Goal: Task Accomplishment & Management: Manage account settings

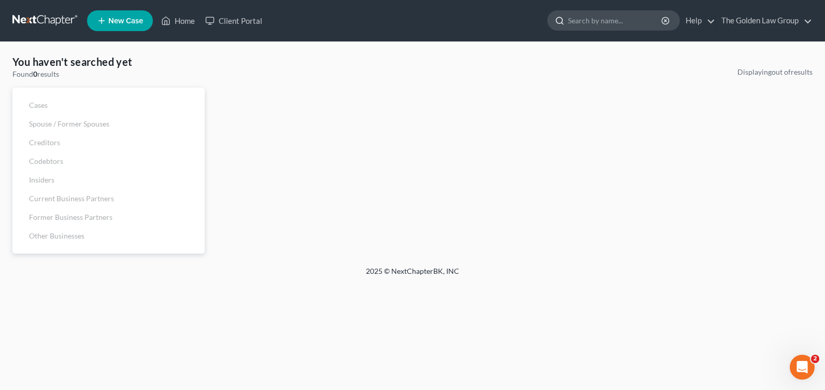
click at [584, 20] on input "search" at bounding box center [615, 20] width 95 height 19
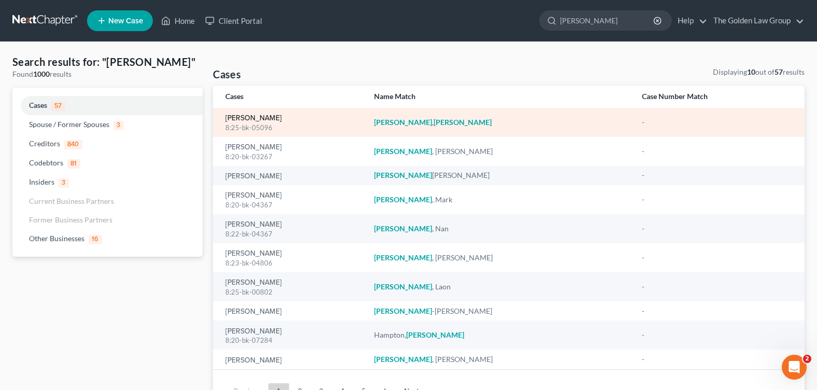
type input "[PERSON_NAME]"
click at [247, 119] on link "[PERSON_NAME]" at bounding box center [253, 117] width 56 height 7
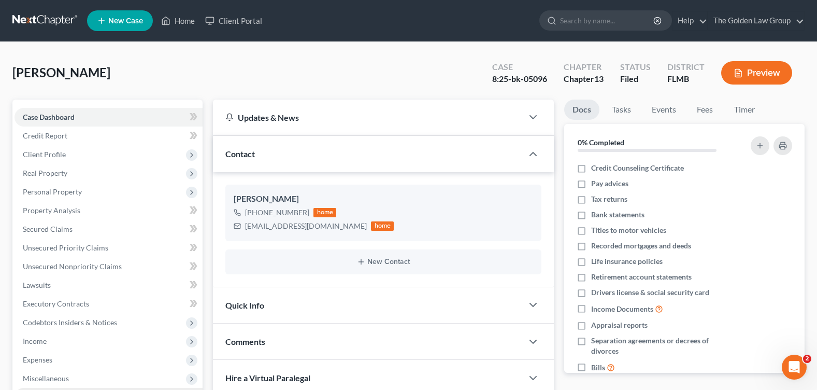
scroll to position [183, 0]
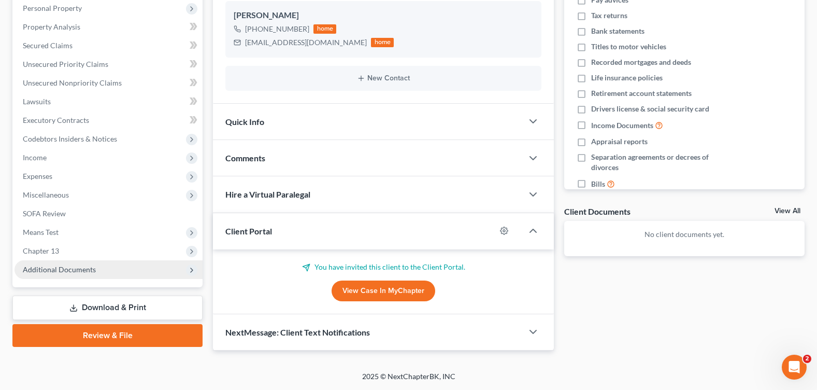
click at [71, 271] on span "Additional Documents" at bounding box center [59, 269] width 73 height 9
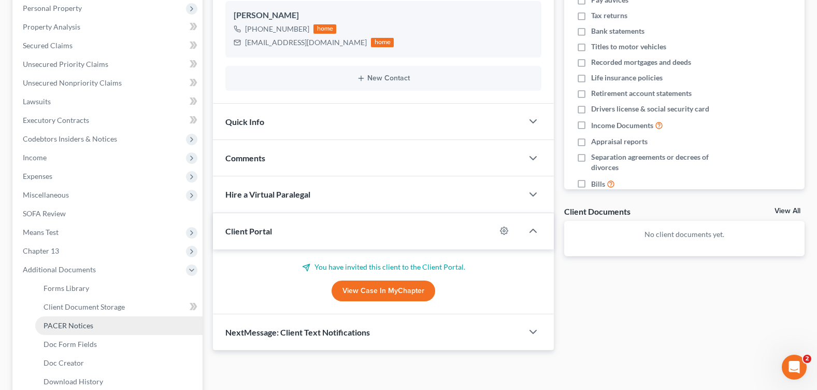
click at [85, 318] on link "PACER Notices" at bounding box center [118, 325] width 167 height 19
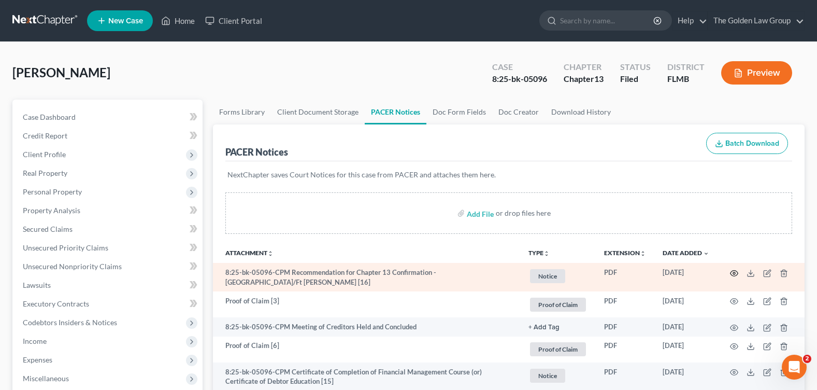
click at [733, 273] on circle "button" at bounding box center [734, 273] width 2 height 2
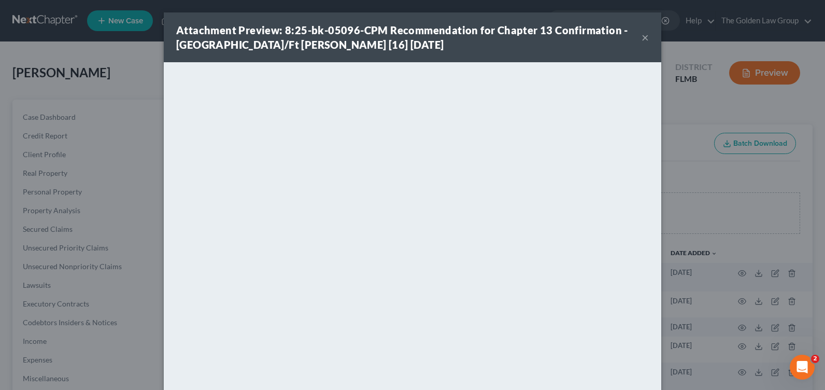
click at [641, 36] on button "×" at bounding box center [644, 37] width 7 height 12
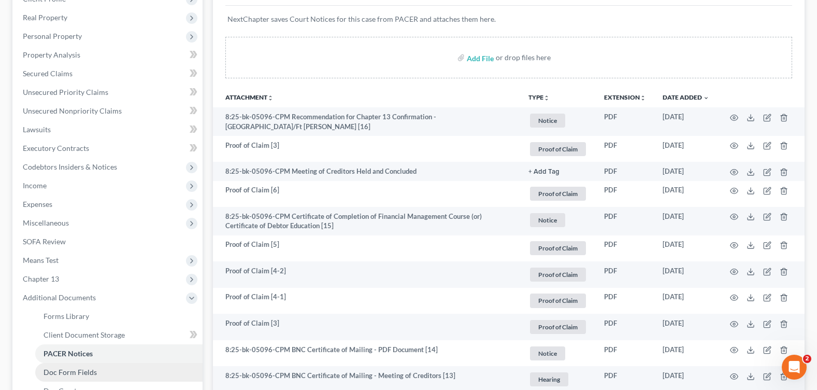
scroll to position [207, 0]
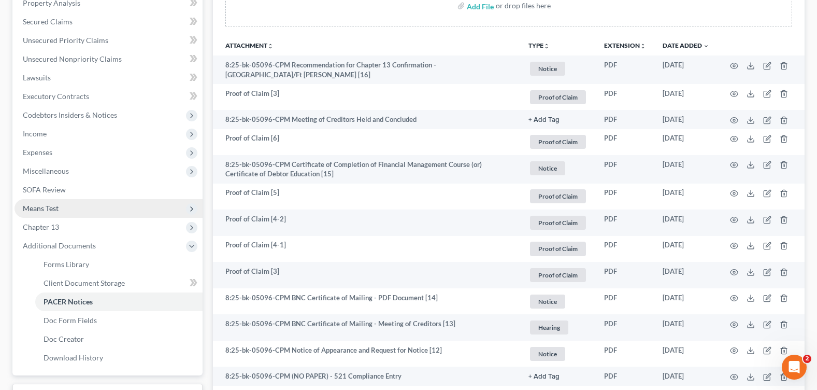
click at [47, 211] on span "Means Test" at bounding box center [41, 208] width 36 height 9
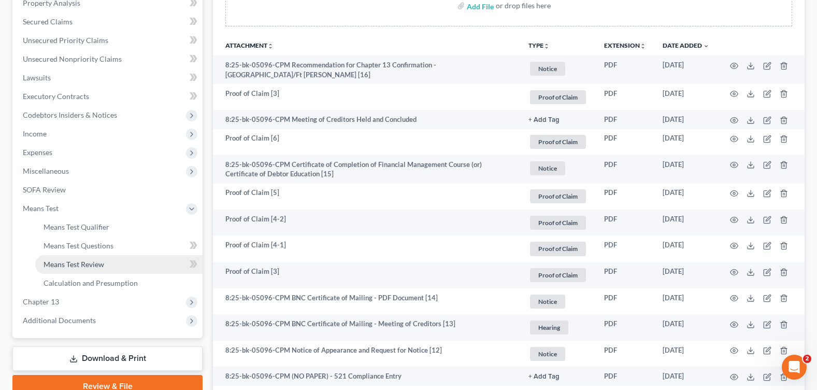
click at [73, 257] on link "Means Test Review" at bounding box center [118, 264] width 167 height 19
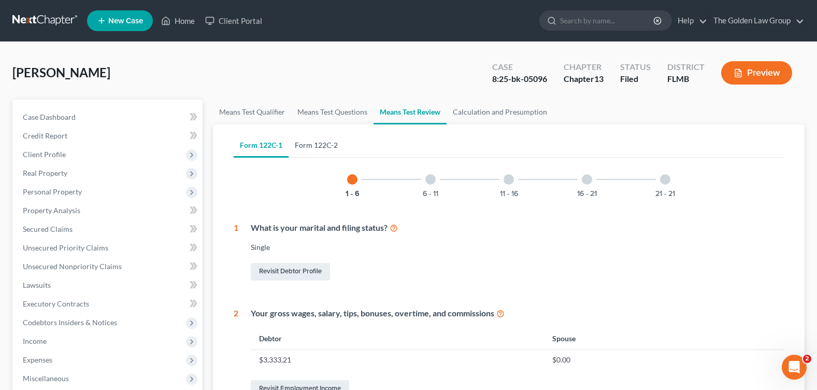
click at [337, 140] on link "Form 122C-2" at bounding box center [316, 145] width 55 height 25
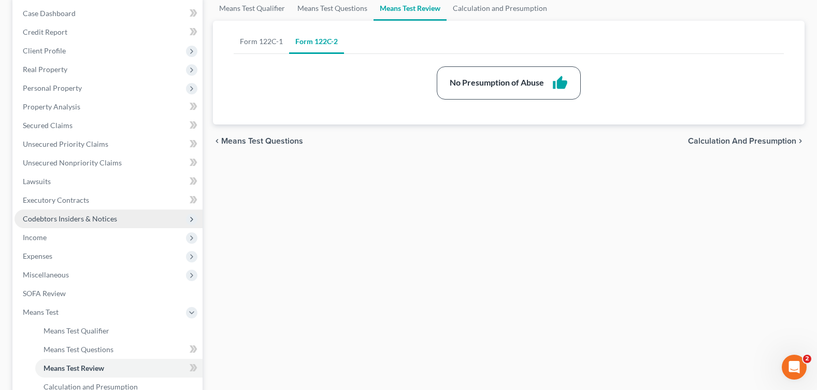
scroll to position [207, 0]
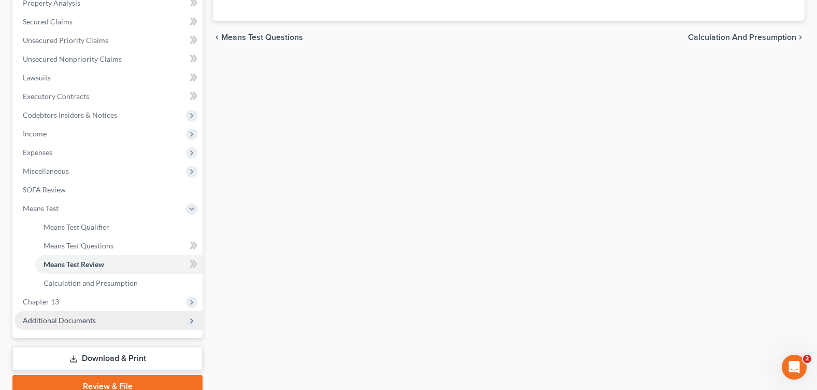
click at [90, 318] on span "Additional Documents" at bounding box center [59, 319] width 73 height 9
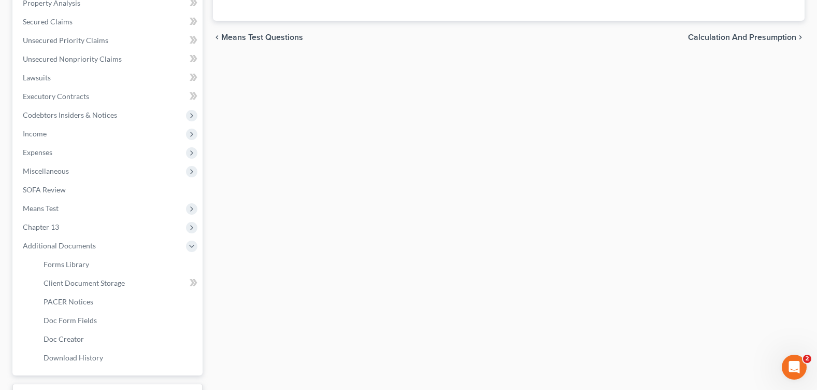
scroll to position [259, 0]
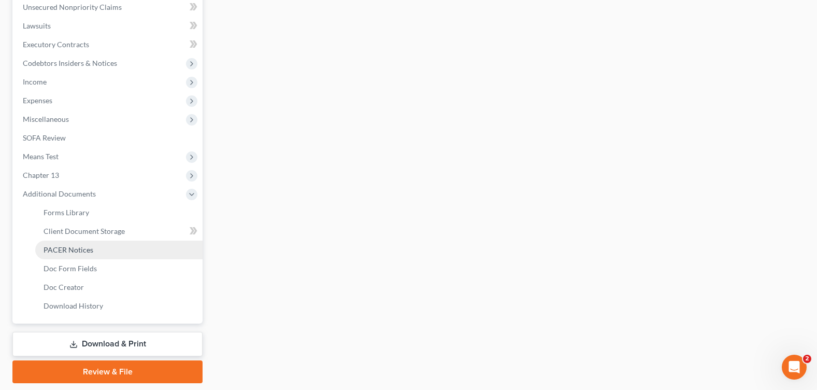
click at [67, 248] on span "PACER Notices" at bounding box center [69, 249] width 50 height 9
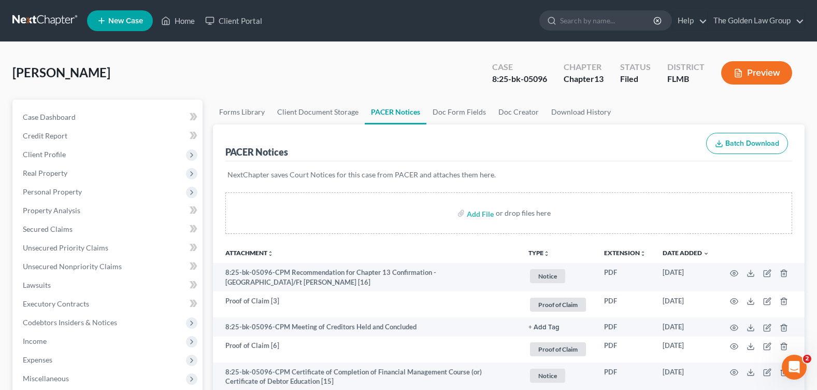
click at [361, 69] on div "[PERSON_NAME] Upgraded Case 8:25-bk-05096 Chapter Chapter 13 Status Filed Distr…" at bounding box center [408, 76] width 792 height 45
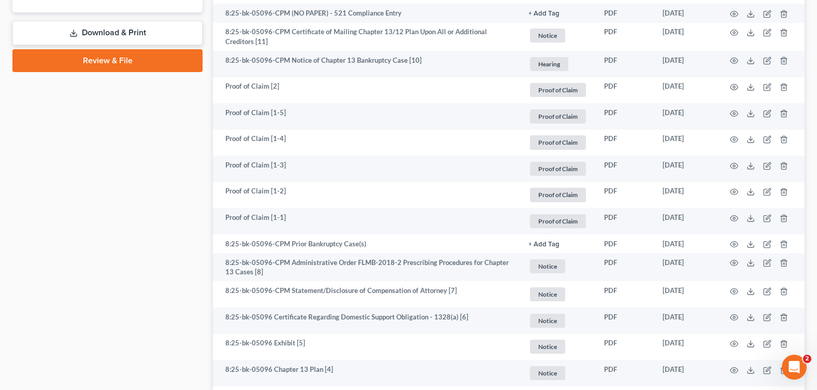
scroll to position [716, 0]
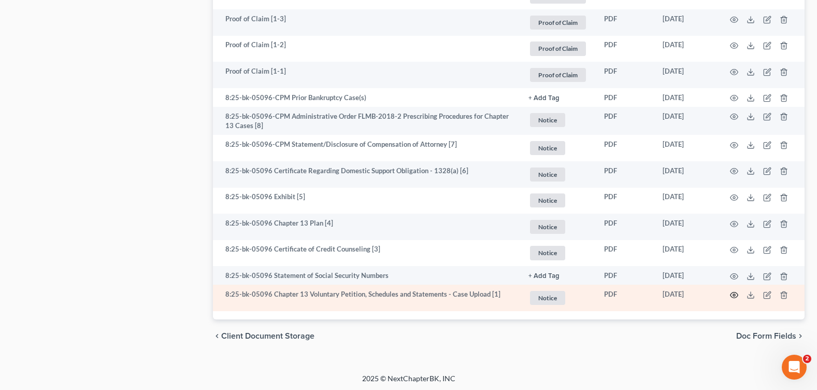
click at [734, 293] on icon "button" at bounding box center [734, 295] width 8 height 8
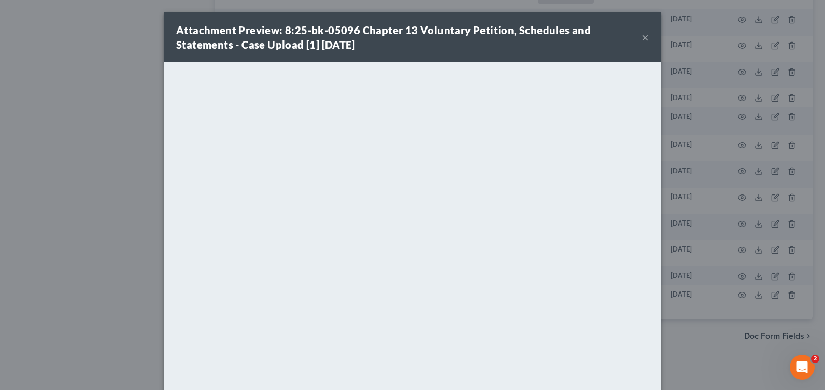
click at [643, 36] on button "×" at bounding box center [644, 37] width 7 height 12
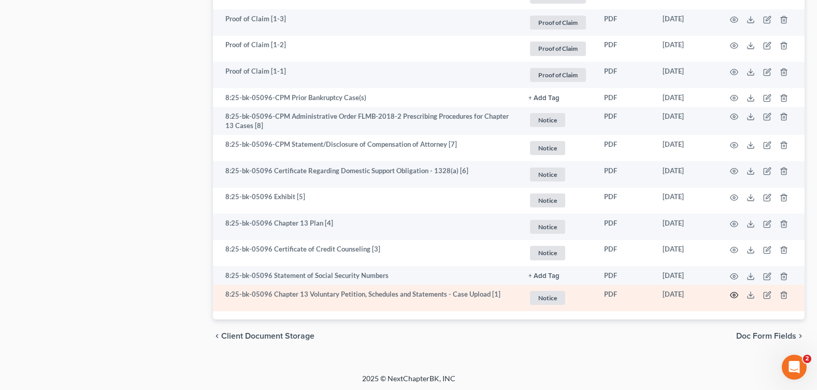
click at [732, 295] on icon "button" at bounding box center [734, 295] width 8 height 6
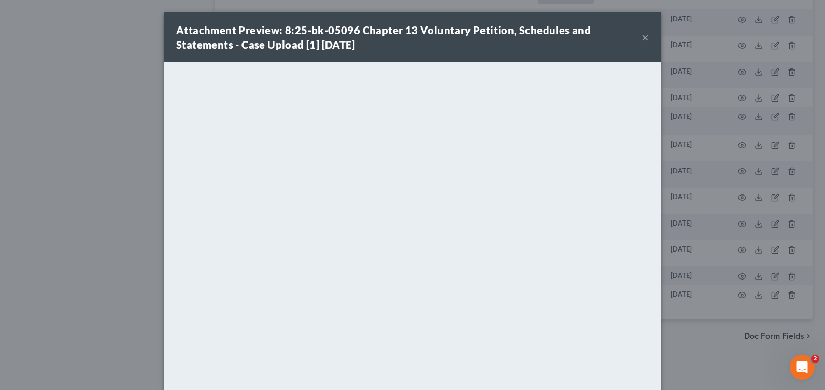
click at [641, 36] on button "×" at bounding box center [644, 37] width 7 height 12
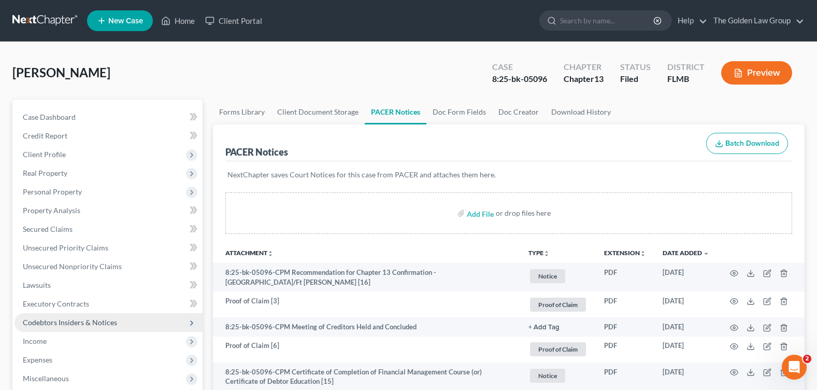
scroll to position [52, 0]
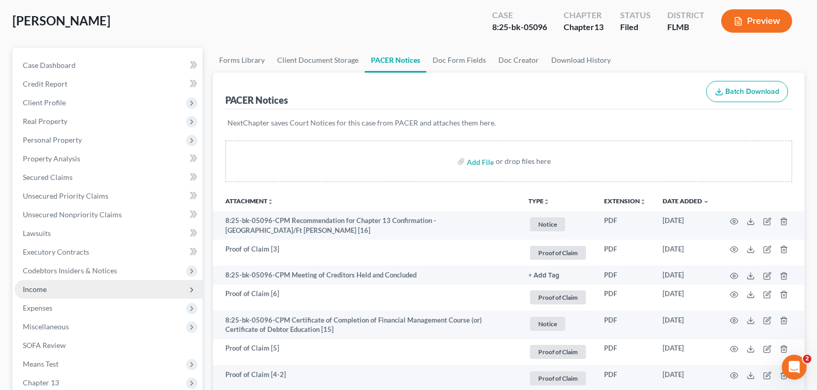
click at [65, 295] on span "Income" at bounding box center [109, 289] width 188 height 19
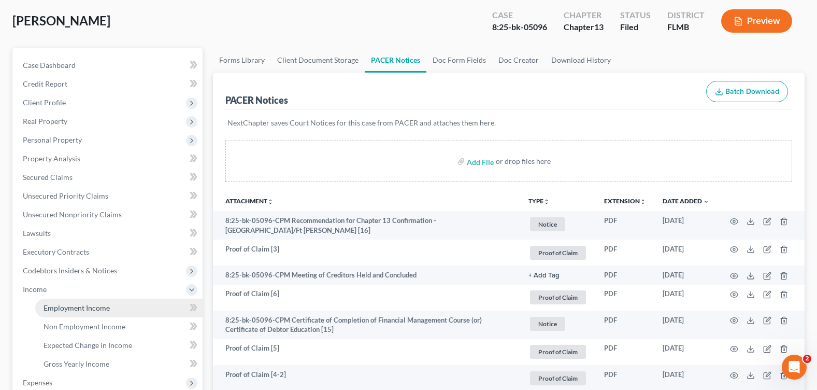
click at [81, 312] on link "Employment Income" at bounding box center [118, 307] width 167 height 19
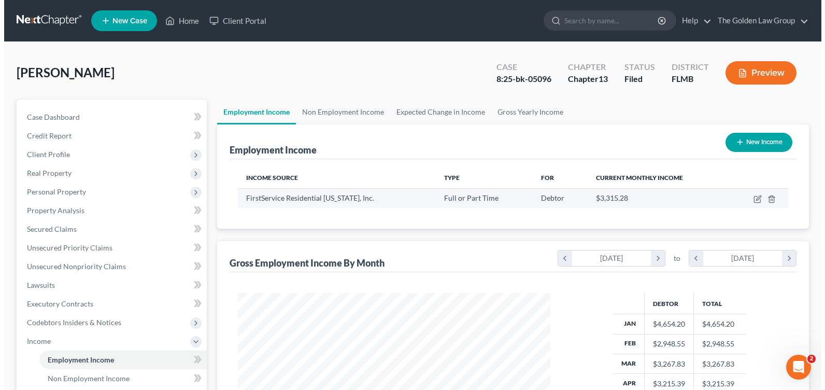
scroll to position [186, 333]
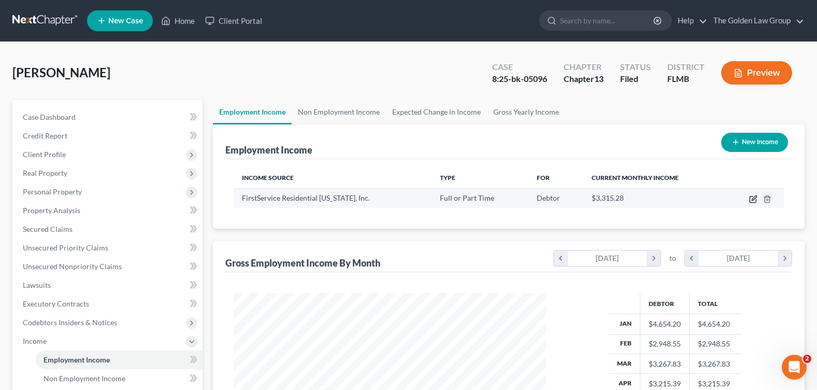
click at [752, 196] on icon "button" at bounding box center [752, 199] width 6 height 6
select select "0"
select select "9"
select select "2"
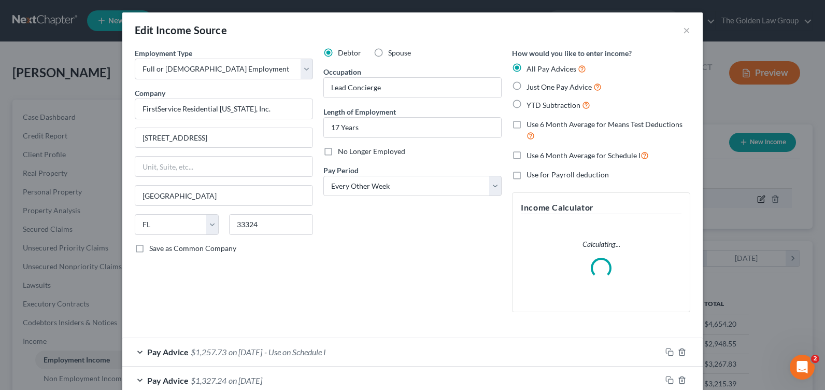
scroll to position [186, 337]
drag, startPoint x: 199, startPoint y: 193, endPoint x: 136, endPoint y: 187, distance: 63.0
click at [136, 187] on input "[GEOGRAPHIC_DATA]" at bounding box center [223, 195] width 177 height 20
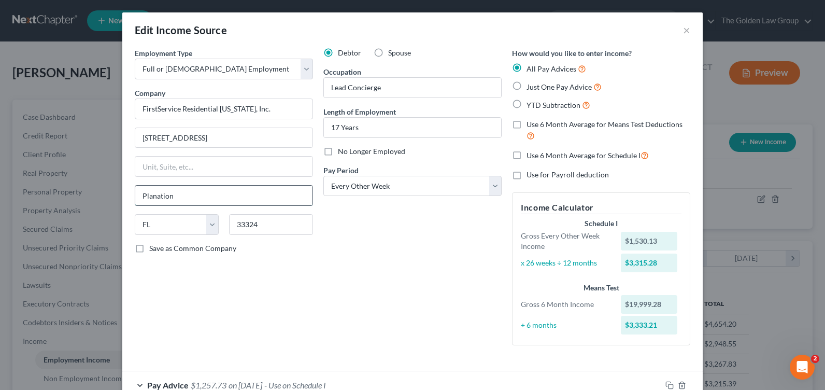
click at [150, 195] on input "Planation" at bounding box center [223, 195] width 177 height 20
click at [150, 197] on input "Planation" at bounding box center [223, 195] width 177 height 20
click at [152, 196] on input "Planation" at bounding box center [223, 195] width 177 height 20
type input "Plantation"
click at [369, 263] on div "Debtor Spouse Occupation Lead Concierge Length of Employment 17 Years No Longer…" at bounding box center [412, 201] width 189 height 306
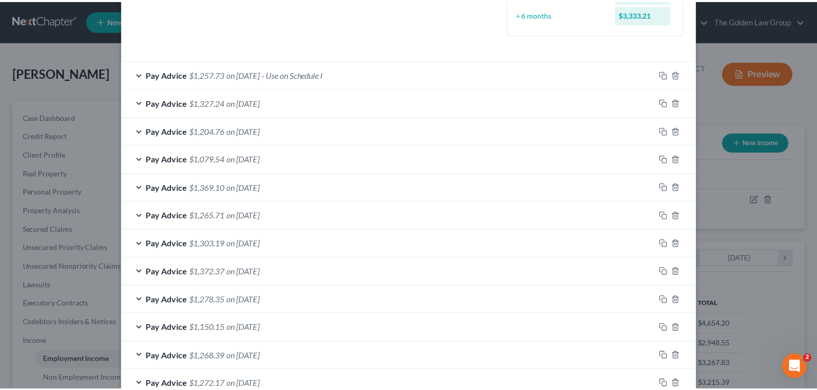
scroll to position [404, 0]
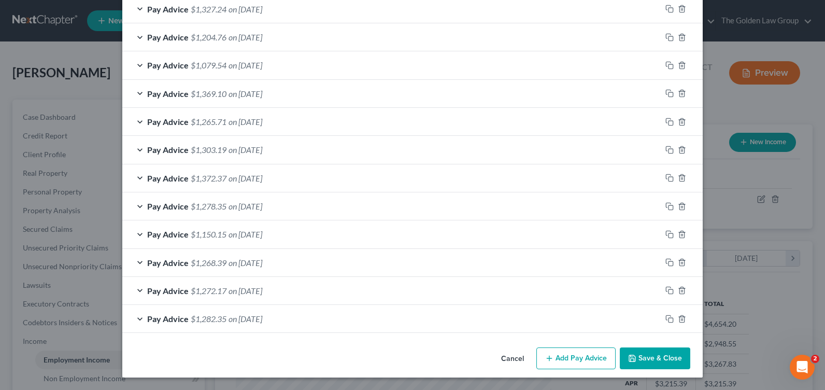
click at [638, 355] on button "Save & Close" at bounding box center [654, 358] width 70 height 22
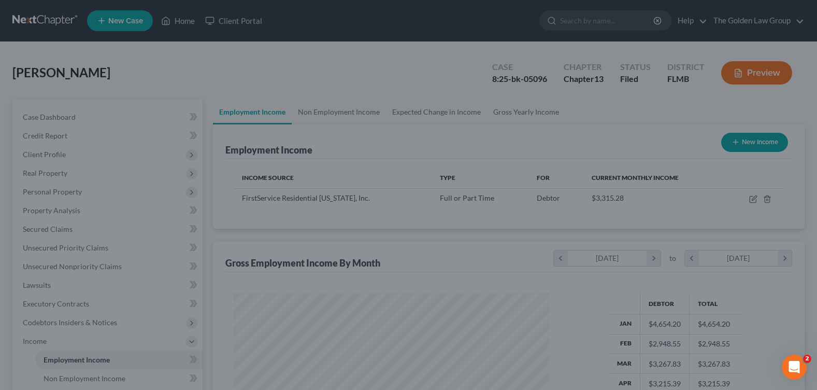
scroll to position [517774, 517627]
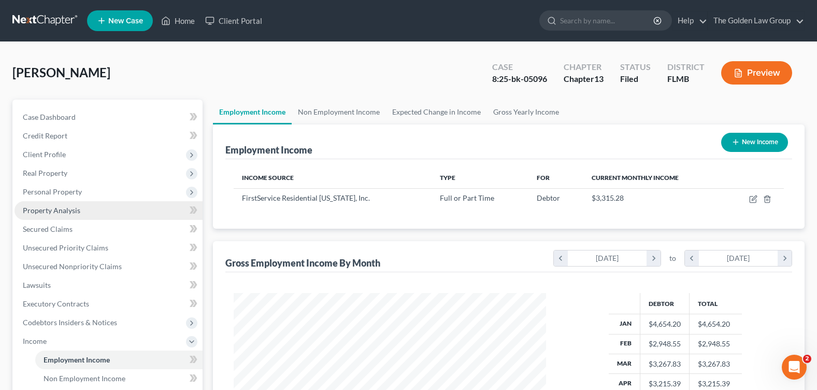
click at [86, 212] on link "Property Analysis" at bounding box center [109, 210] width 188 height 19
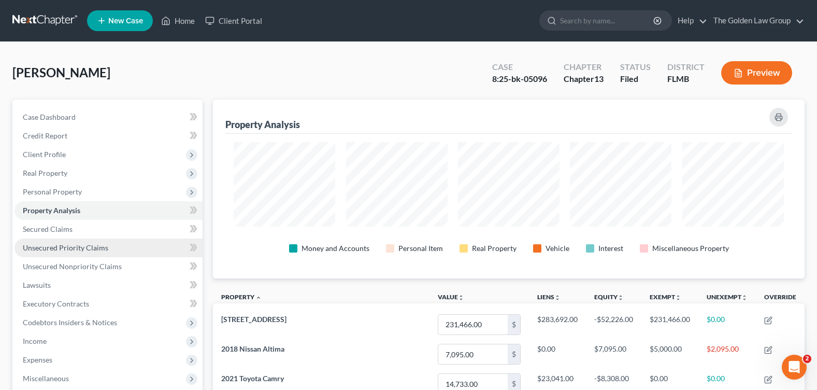
scroll to position [179, 592]
drag, startPoint x: 397, startPoint y: 74, endPoint x: 404, endPoint y: 87, distance: 15.1
click at [397, 73] on div "[PERSON_NAME] Upgraded Case 8:25-bk-05096 Chapter Chapter 13 Status Filed Distr…" at bounding box center [408, 76] width 792 height 45
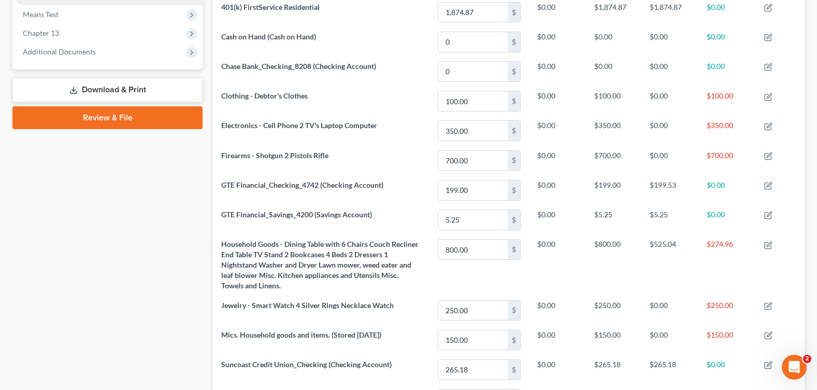
scroll to position [246, 0]
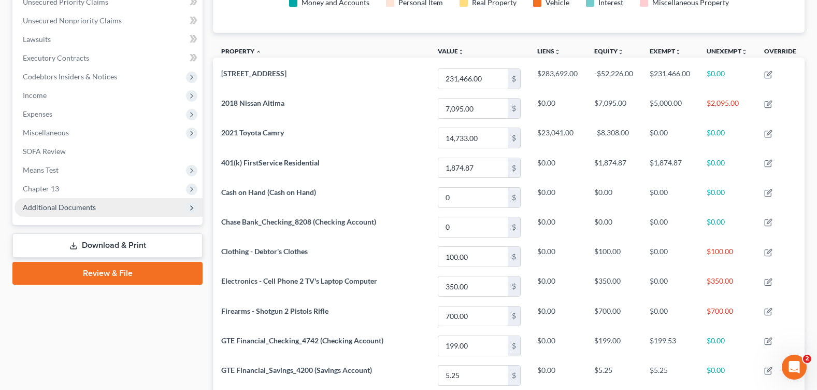
click at [66, 212] on span "Additional Documents" at bounding box center [109, 207] width 188 height 19
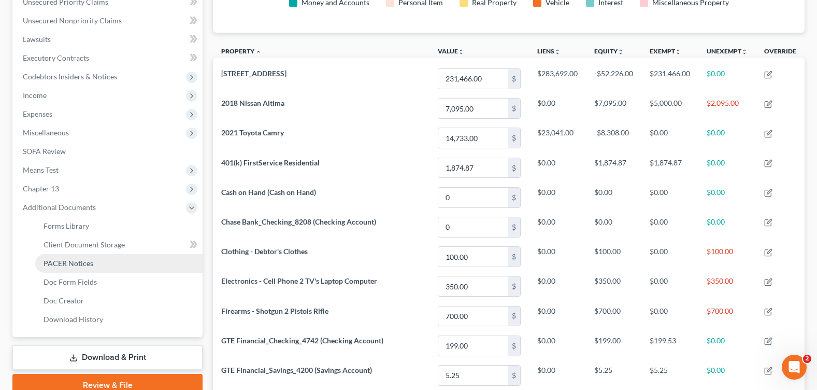
click at [98, 261] on link "PACER Notices" at bounding box center [118, 263] width 167 height 19
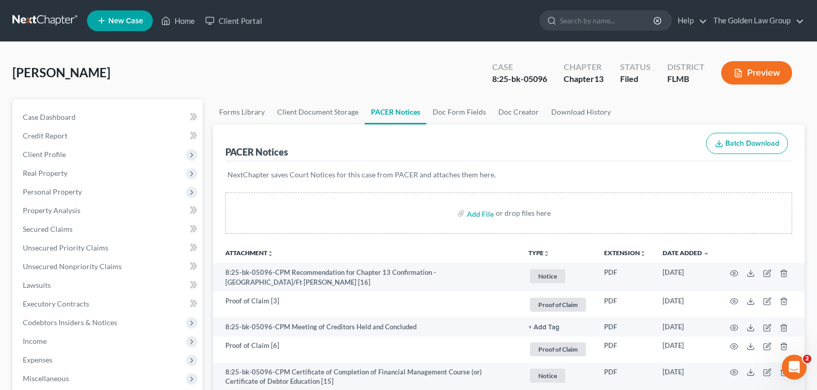
click at [382, 83] on div "[PERSON_NAME] Upgraded Case 8:25-bk-05096 Chapter Chapter 13 Status Filed Distr…" at bounding box center [408, 76] width 792 height 45
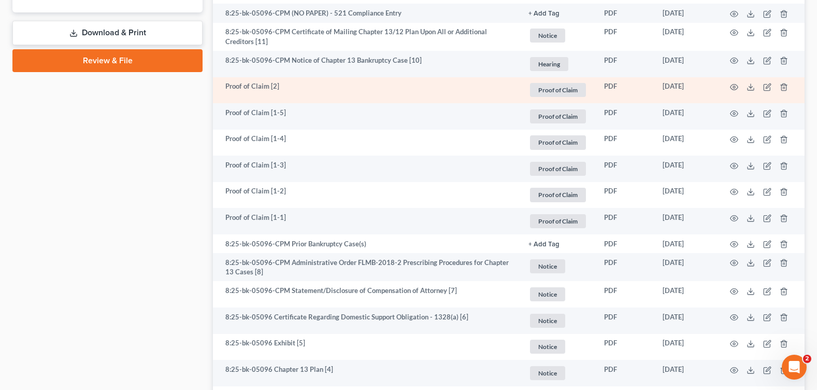
scroll to position [673, 0]
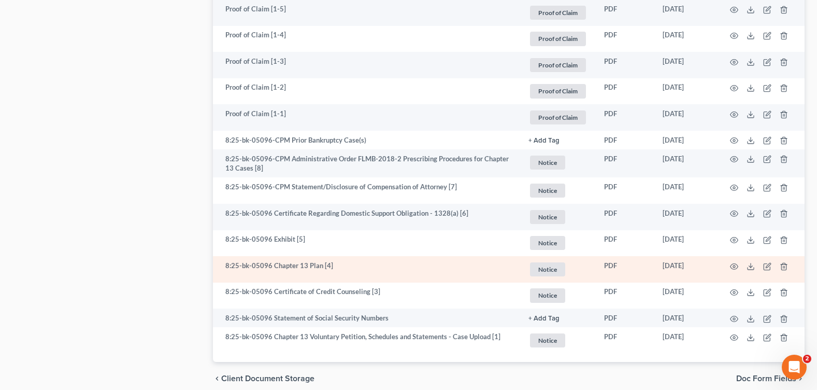
click at [729, 263] on td at bounding box center [760, 269] width 87 height 26
click at [731, 263] on icon "button" at bounding box center [734, 266] width 8 height 8
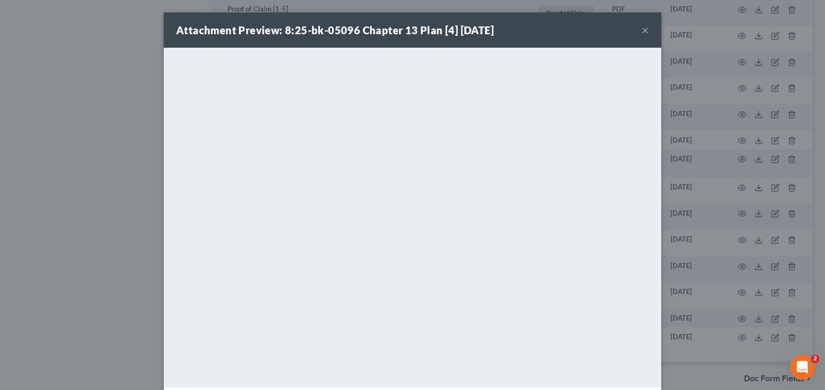
click at [643, 27] on button "×" at bounding box center [644, 30] width 7 height 12
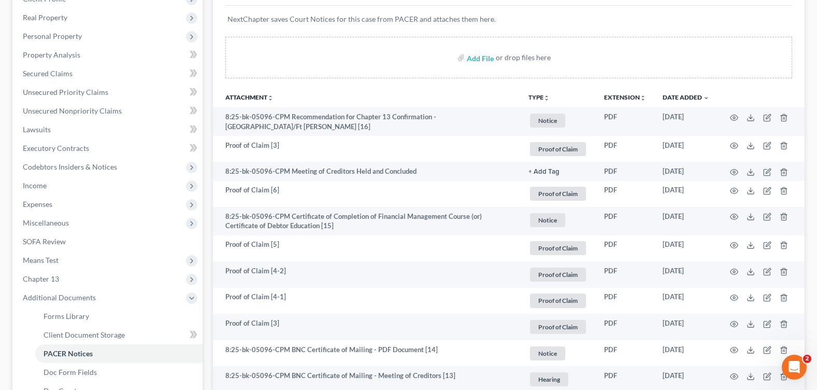
scroll to position [0, 0]
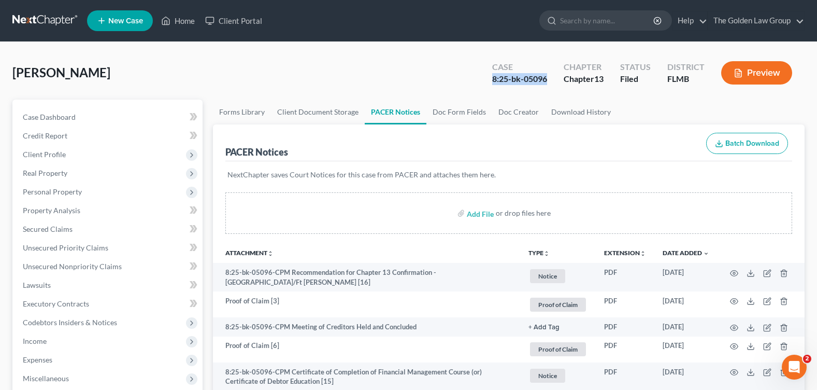
drag, startPoint x: 490, startPoint y: 86, endPoint x: 546, endPoint y: 84, distance: 56.5
click at [546, 84] on div "Case 8:25-bk-05096" at bounding box center [519, 74] width 71 height 31
drag, startPoint x: 545, startPoint y: 84, endPoint x: 536, endPoint y: 82, distance: 9.6
copy div "8:25-bk-05096"
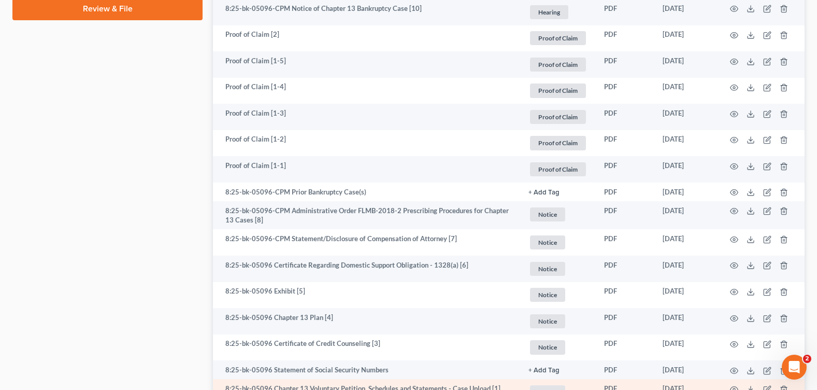
scroll to position [716, 0]
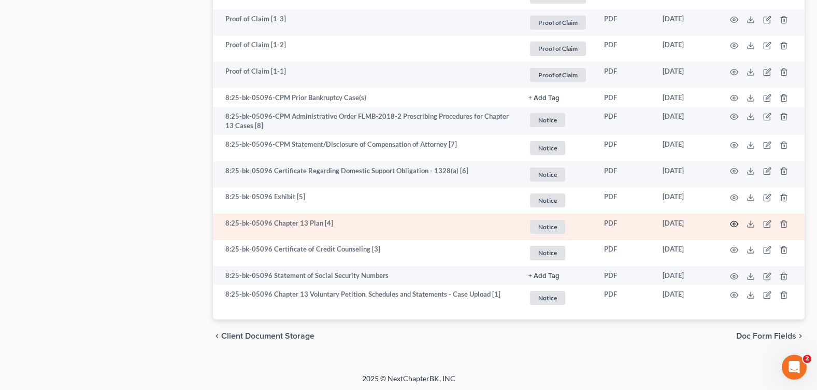
click at [733, 223] on icon "button" at bounding box center [734, 224] width 8 height 8
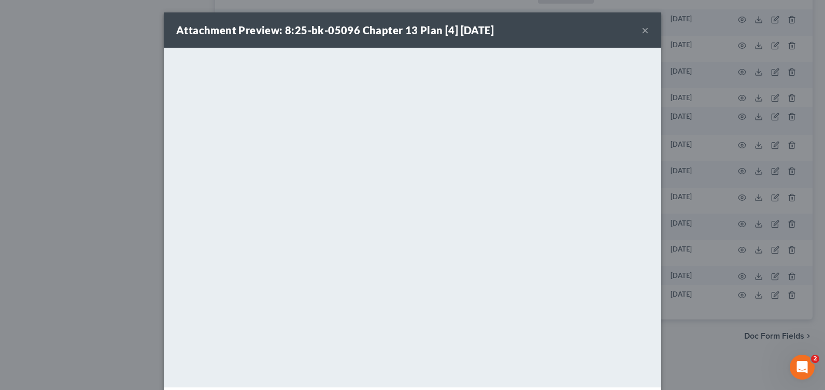
click at [642, 31] on button "×" at bounding box center [644, 30] width 7 height 12
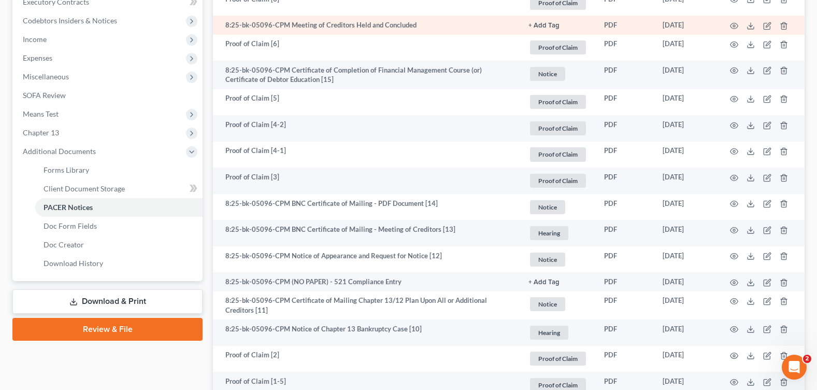
scroll to position [198, 0]
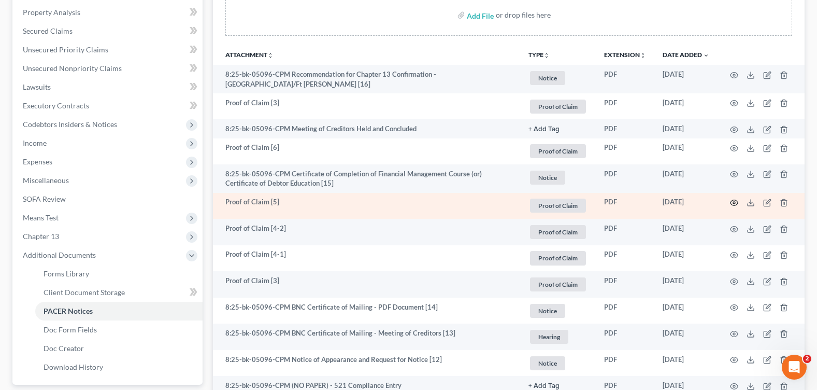
click at [731, 199] on icon "button" at bounding box center [734, 202] width 8 height 8
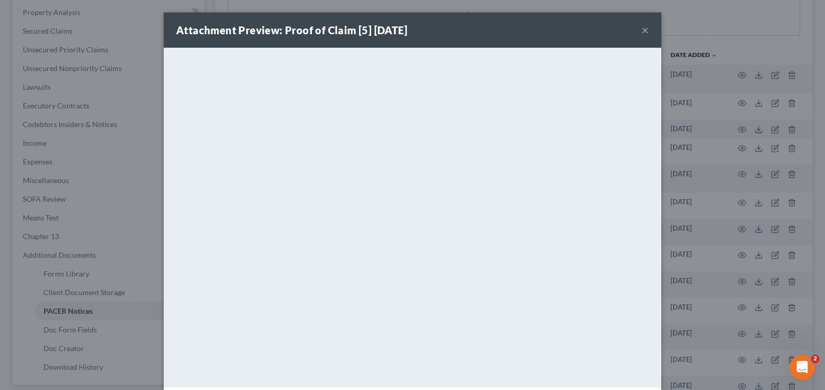
click at [643, 30] on button "×" at bounding box center [644, 30] width 7 height 12
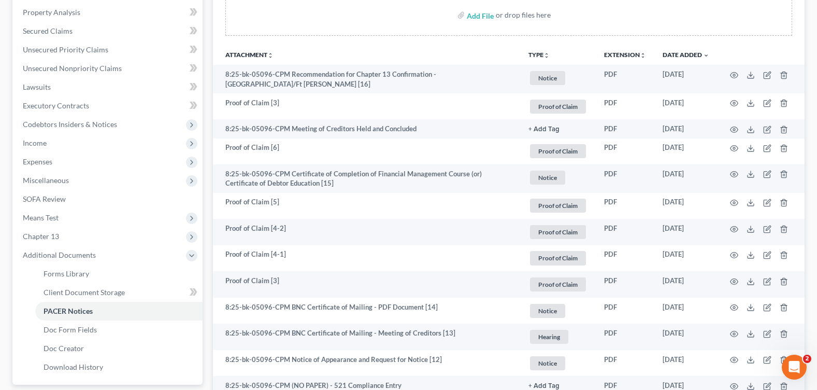
scroll to position [353, 0]
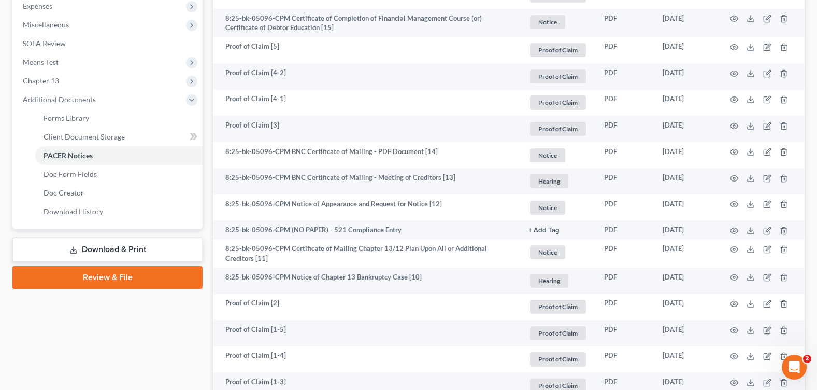
click at [92, 246] on link "Download & Print" at bounding box center [107, 249] width 190 height 24
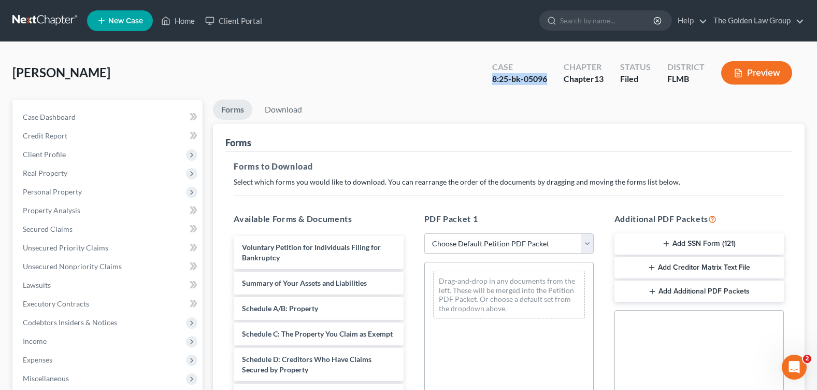
click at [500, 248] on select "Choose Default Petition PDF Packet Complete Bankruptcy Petition (all forms and …" at bounding box center [508, 243] width 169 height 21
select select "2"
click at [424, 233] on select "Choose Default Petition PDF Packet Complete Bankruptcy Petition (all forms and …" at bounding box center [508, 243] width 169 height 21
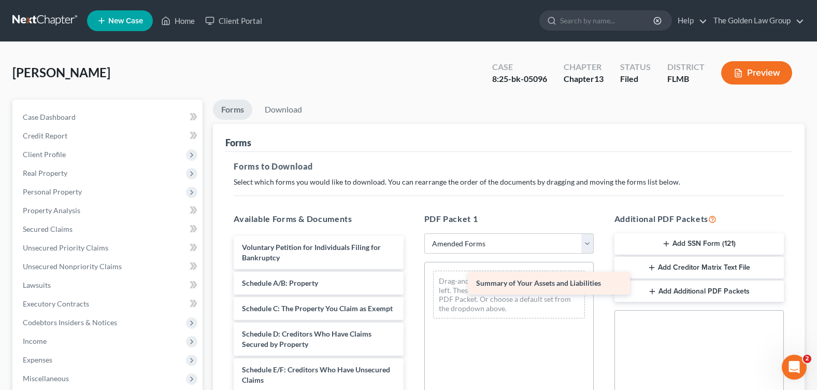
drag, startPoint x: 314, startPoint y: 285, endPoint x: 543, endPoint y: 285, distance: 228.9
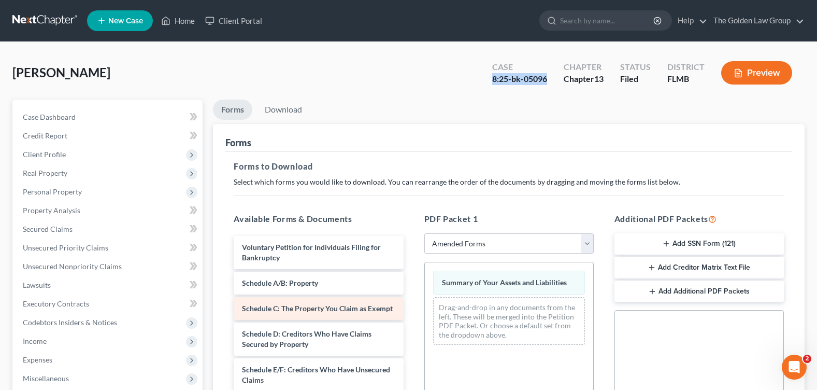
scroll to position [104, 0]
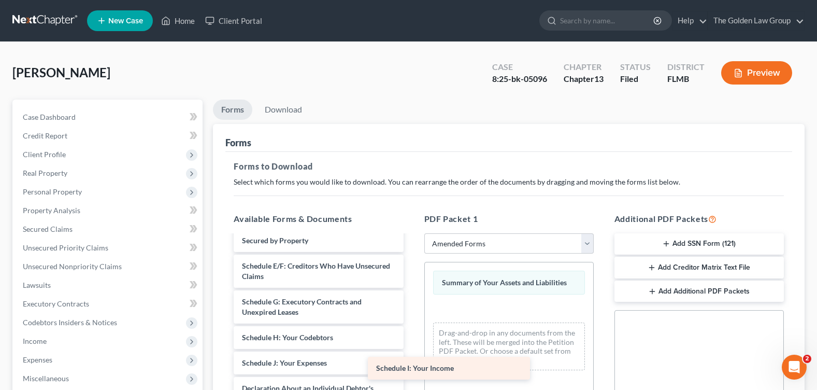
drag, startPoint x: 345, startPoint y: 376, endPoint x: 500, endPoint y: 358, distance: 156.4
click at [411, 362] on div "Schedule I: Your Income Voluntary Petition for Individuals Filing for Bankruptc…" at bounding box center [318, 362] width 186 height 461
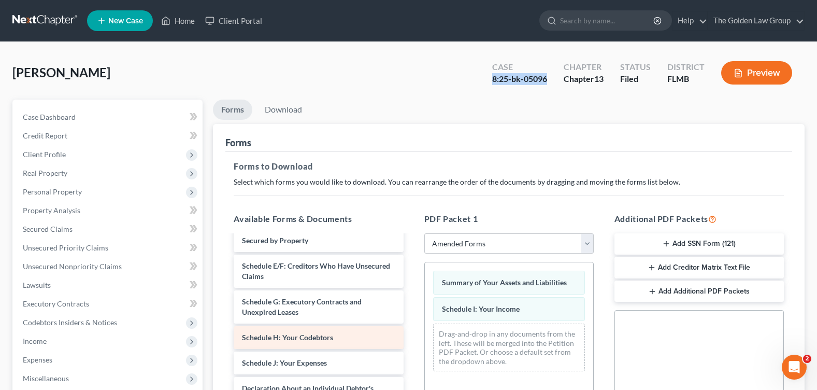
scroll to position [155, 0]
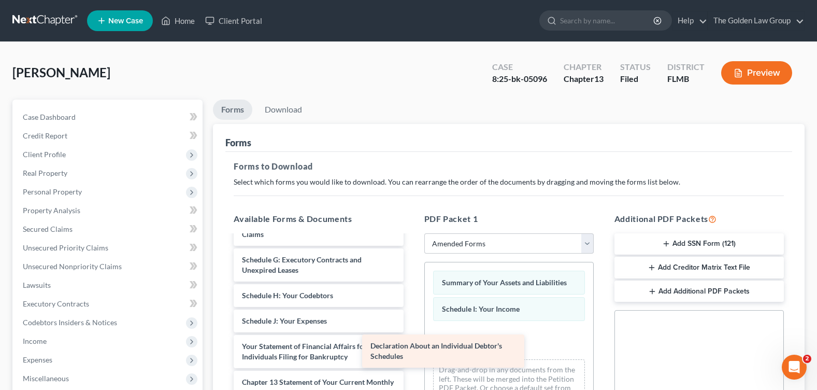
drag, startPoint x: 369, startPoint y: 354, endPoint x: 521, endPoint y: 345, distance: 152.0
click at [411, 346] on div "Declaration About an Individual Debtor's Schedules Voluntary Petition for Indiv…" at bounding box center [318, 302] width 186 height 425
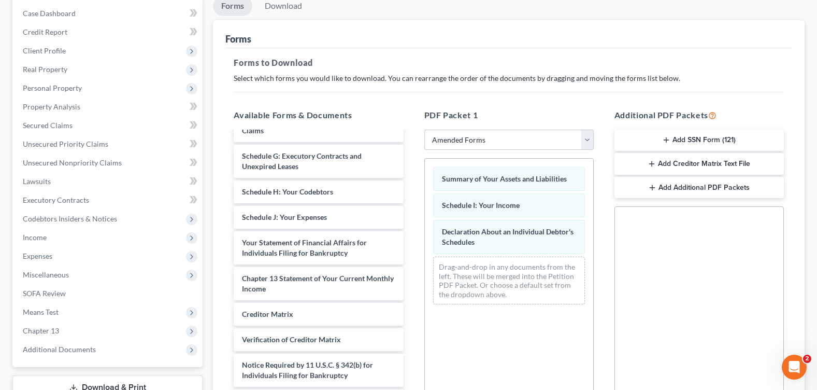
scroll to position [250, 0]
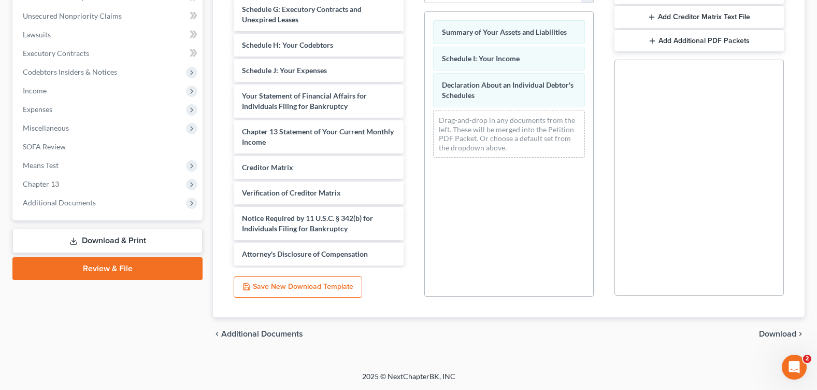
click at [769, 335] on span "Download" at bounding box center [777, 333] width 37 height 8
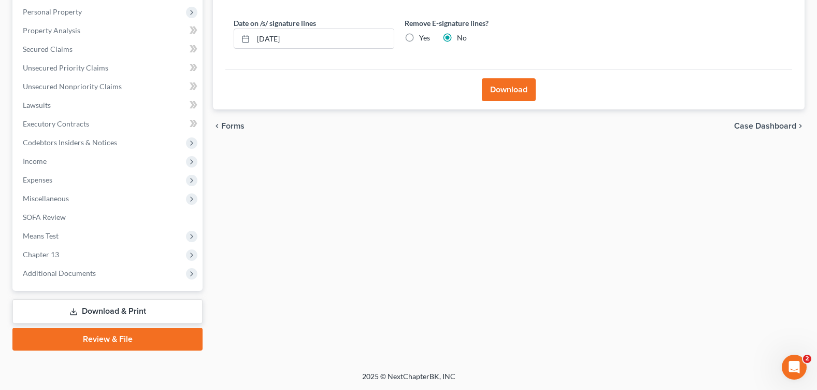
scroll to position [180, 0]
click at [419, 40] on label "Yes" at bounding box center [424, 38] width 11 height 10
click at [423, 39] on input "Yes" at bounding box center [426, 36] width 7 height 7
radio input "true"
radio input "false"
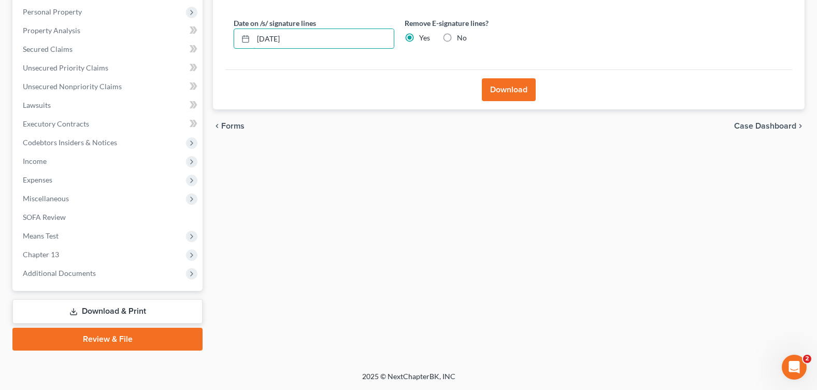
drag, startPoint x: 330, startPoint y: 37, endPoint x: 228, endPoint y: 40, distance: 101.6
click at [228, 40] on div "Date on /s/ signature lines [DATE]" at bounding box center [313, 34] width 171 height 32
click at [510, 91] on button "Download" at bounding box center [509, 89] width 54 height 23
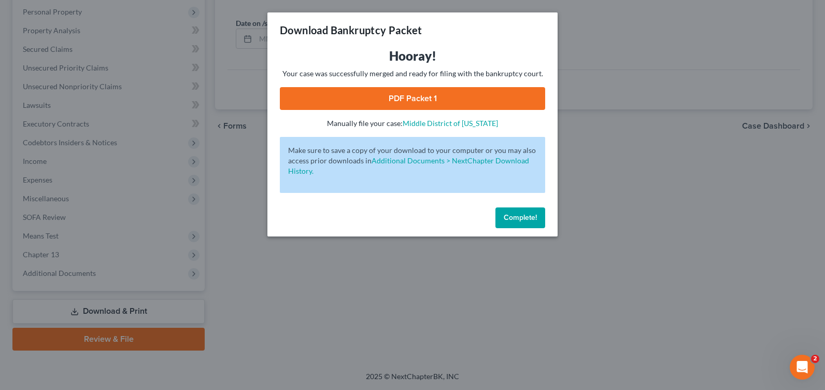
click at [446, 94] on link "PDF Packet 1" at bounding box center [412, 98] width 265 height 23
click at [515, 207] on button "Complete!" at bounding box center [520, 217] width 50 height 21
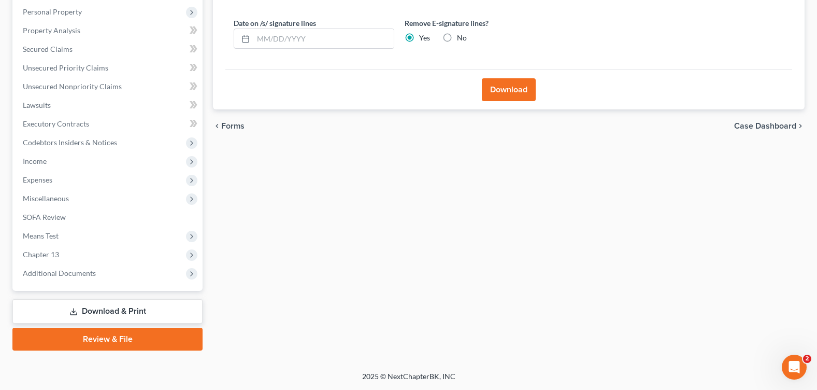
scroll to position [0, 0]
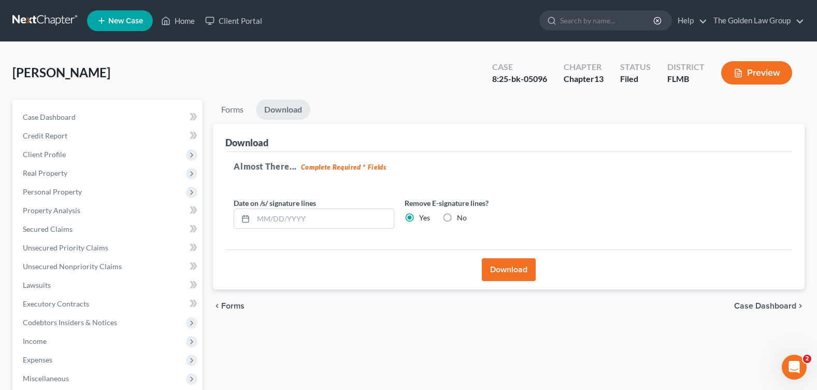
click at [376, 61] on div "[PERSON_NAME] Upgraded Case 8:25-bk-05096 Chapter Chapter 13 Status Filed Distr…" at bounding box center [408, 76] width 792 height 45
click at [308, 36] on nav "Home New Case Client Portal The Golden Law Group [PERSON_NAME][EMAIL_ADDRESS][D…" at bounding box center [408, 20] width 817 height 41
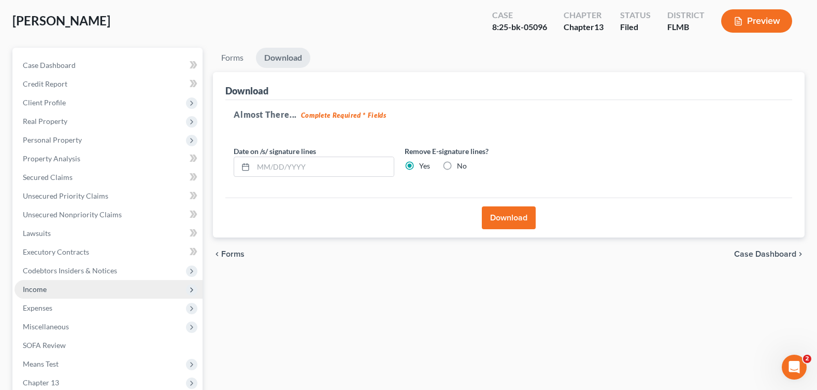
click at [85, 290] on span "Income" at bounding box center [109, 289] width 188 height 19
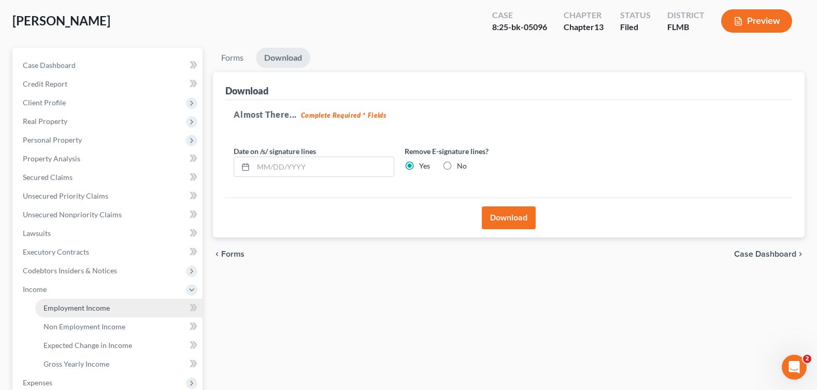
click at [86, 304] on span "Employment Income" at bounding box center [77, 307] width 66 height 9
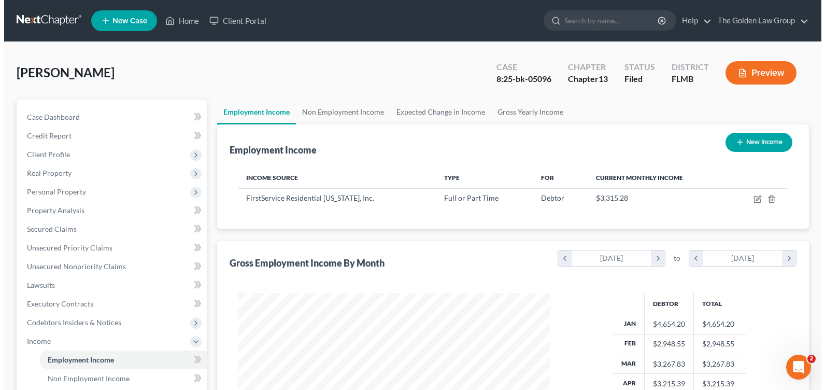
scroll to position [186, 333]
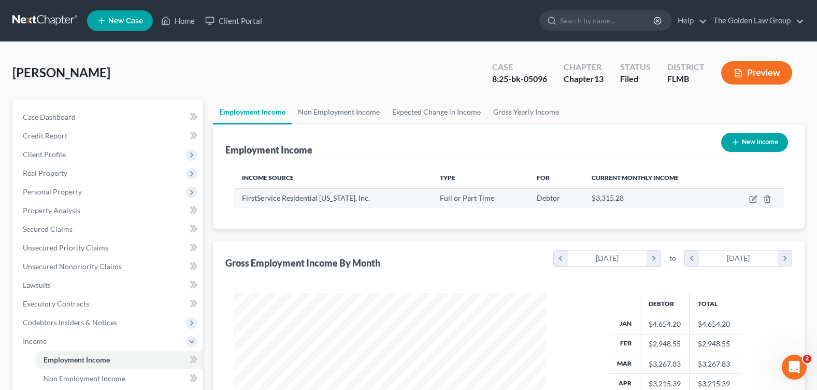
click at [746, 198] on td at bounding box center [754, 198] width 59 height 20
click at [750, 198] on icon "button" at bounding box center [752, 199] width 6 height 6
select select "0"
select select "9"
select select "2"
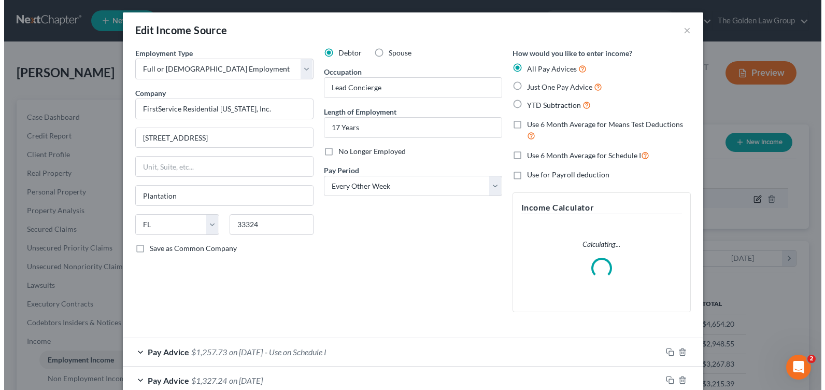
scroll to position [186, 337]
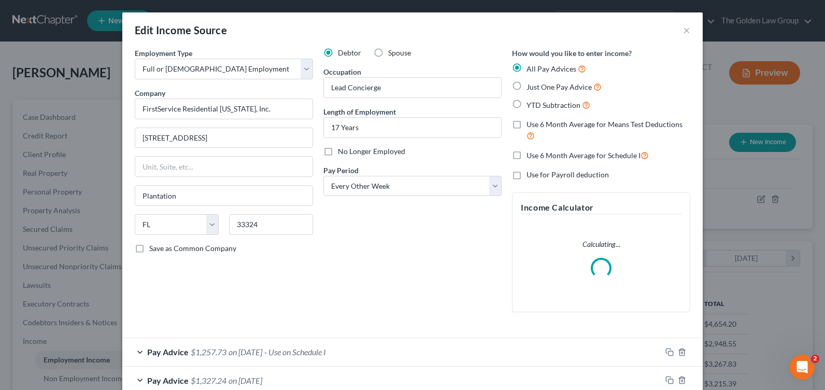
click at [360, 268] on div "Debtor Spouse Occupation Lead Concierge Length of Employment 17 Years No Longer…" at bounding box center [412, 184] width 189 height 272
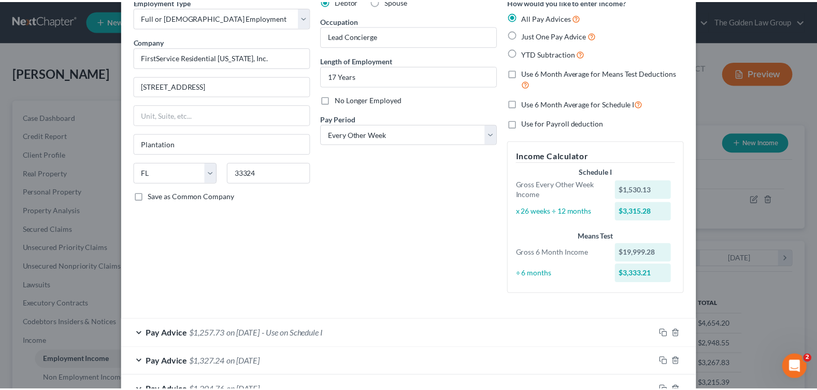
scroll to position [404, 0]
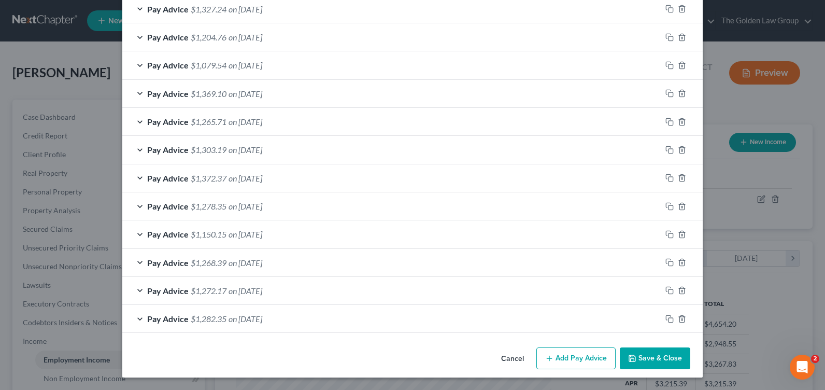
click at [500, 361] on button "Cancel" at bounding box center [512, 358] width 39 height 21
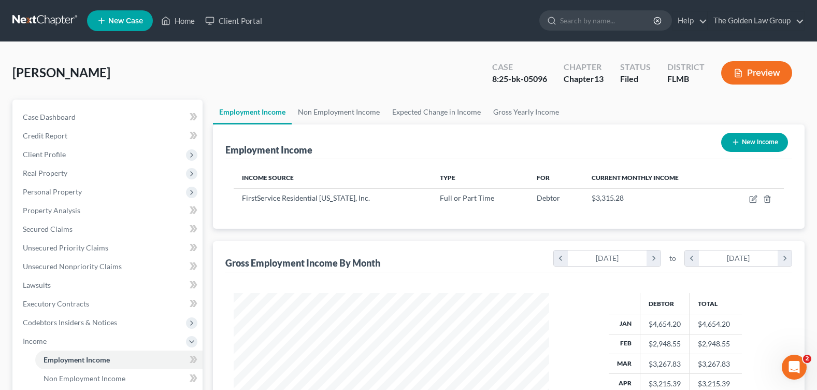
scroll to position [517774, 517627]
click at [253, 69] on div "[PERSON_NAME] Upgraded Case 8:25-bk-05096 Chapter Chapter 13 Status Filed Distr…" at bounding box center [408, 76] width 792 height 45
click at [286, 67] on div "[PERSON_NAME] Upgraded Case 8:25-bk-05096 Chapter Chapter 13 Status Filed Distr…" at bounding box center [408, 76] width 792 height 45
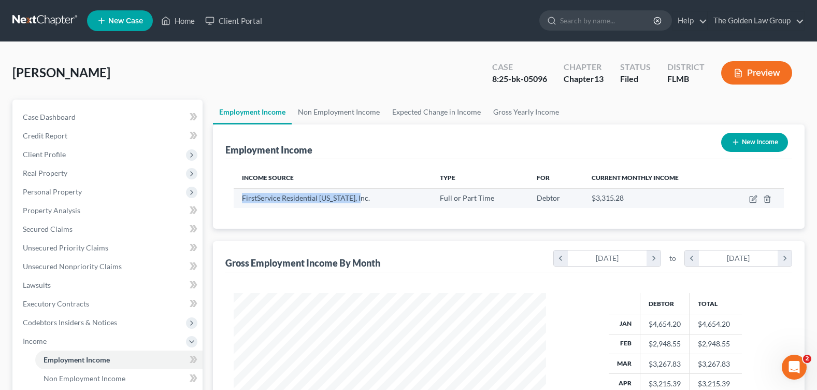
drag, startPoint x: 248, startPoint y: 199, endPoint x: 353, endPoint y: 193, distance: 104.8
click at [358, 196] on div "FirstService Residential [US_STATE], Inc." at bounding box center [332, 198] width 181 height 10
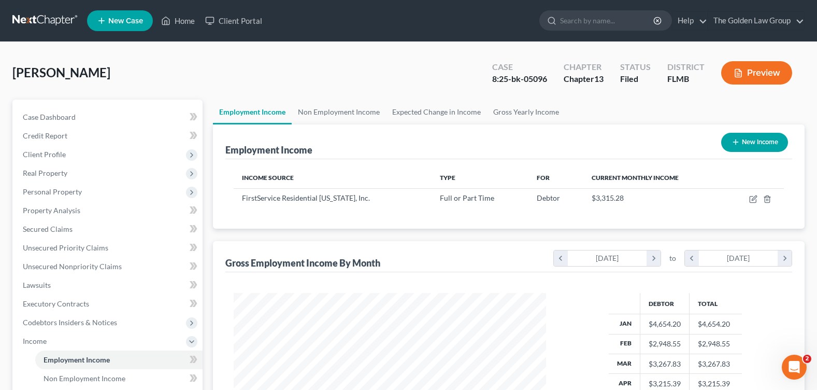
drag, startPoint x: 353, startPoint y: 193, endPoint x: 304, endPoint y: 84, distance: 119.4
click at [304, 84] on div "[PERSON_NAME] Upgraded Case 8:25-bk-05096 Chapter Chapter 13 Status Filed Distr…" at bounding box center [408, 76] width 792 height 45
click at [322, 112] on link "Non Employment Income" at bounding box center [339, 111] width 94 height 25
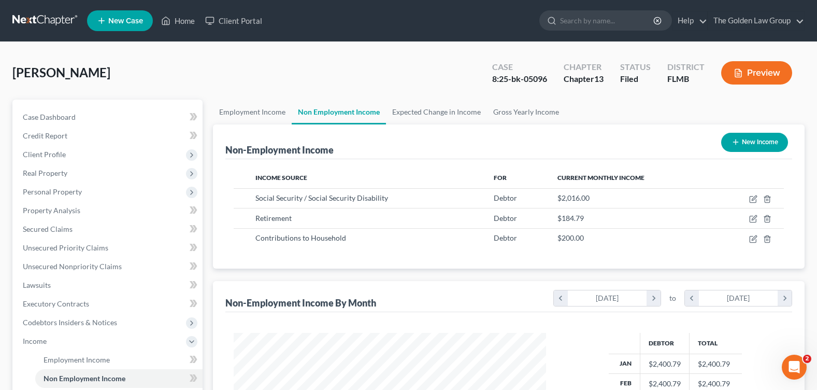
scroll to position [186, 333]
click at [230, 109] on link "Employment Income" at bounding box center [252, 111] width 79 height 25
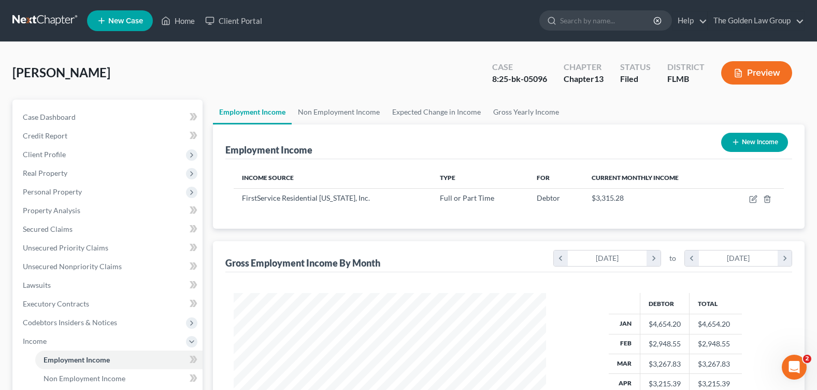
scroll to position [186, 333]
click at [270, 77] on div "[PERSON_NAME] Upgraded Case 8:25-bk-05096 Chapter Chapter 13 Status Filed Distr…" at bounding box center [408, 76] width 792 height 45
click at [247, 77] on div "[PERSON_NAME] Upgraded Case 8:25-bk-05096 Chapter Chapter 13 Status Filed Distr…" at bounding box center [408, 76] width 792 height 45
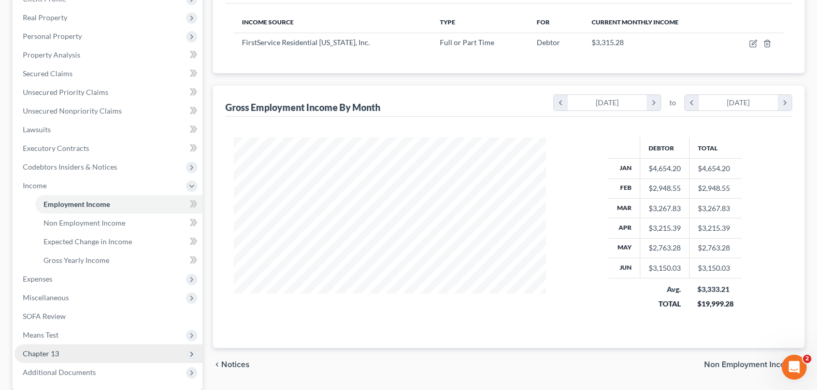
scroll to position [254, 0]
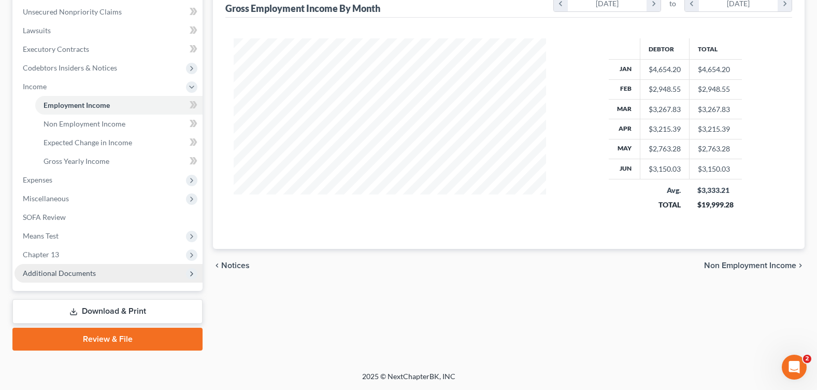
click at [68, 275] on span "Additional Documents" at bounding box center [59, 272] width 73 height 9
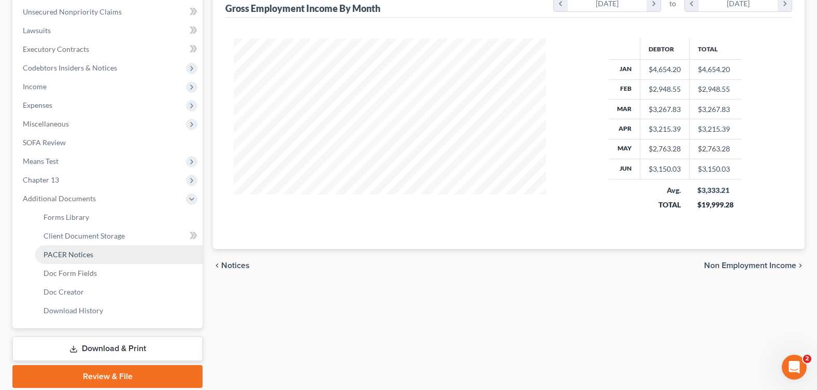
click at [80, 253] on span "PACER Notices" at bounding box center [69, 254] width 50 height 9
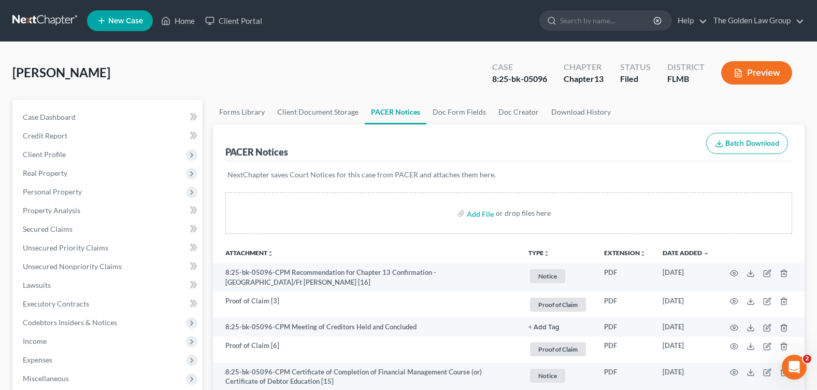
click at [404, 67] on div "[PERSON_NAME] Upgraded Case 8:25-bk-05096 Chapter Chapter 13 Status Filed Distr…" at bounding box center [408, 76] width 792 height 45
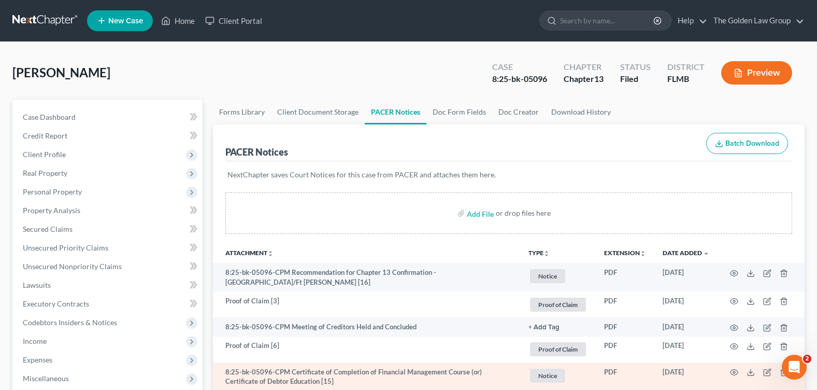
scroll to position [52, 0]
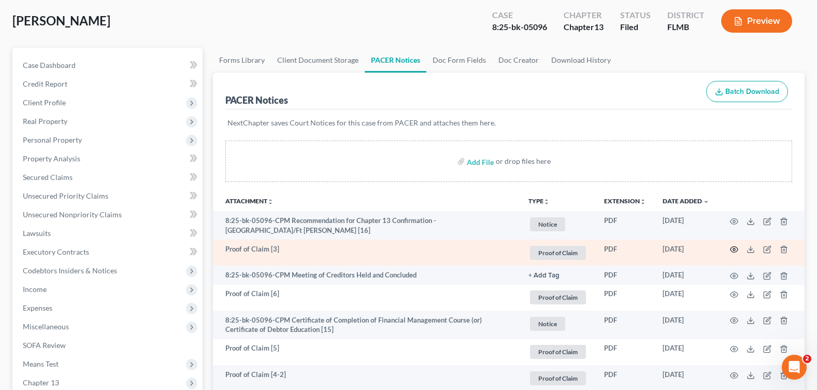
click at [733, 245] on icon "button" at bounding box center [734, 249] width 8 height 8
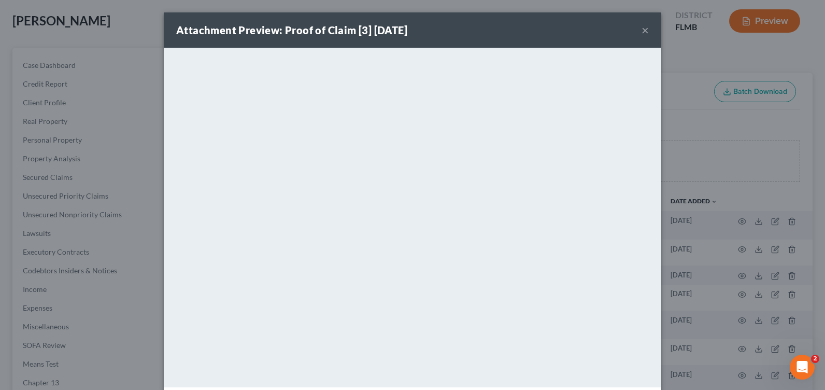
click at [641, 30] on button "×" at bounding box center [644, 30] width 7 height 12
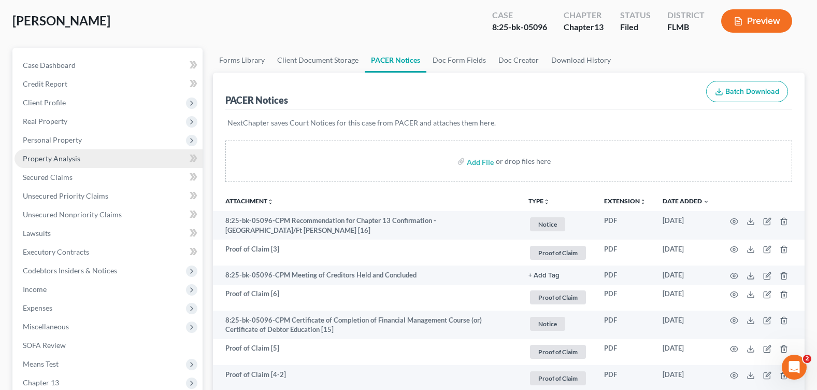
click at [83, 160] on link "Property Analysis" at bounding box center [109, 158] width 188 height 19
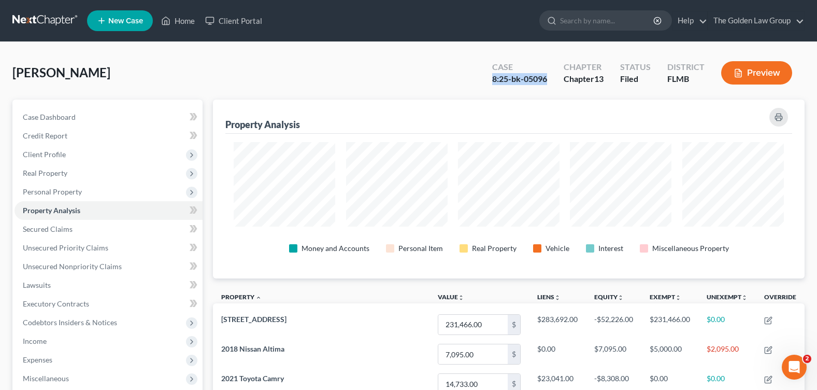
drag, startPoint x: 493, startPoint y: 79, endPoint x: 549, endPoint y: 81, distance: 55.4
click at [549, 81] on div "Case 8:25-bk-05096" at bounding box center [519, 74] width 71 height 31
copy div "8:25-bk-05096"
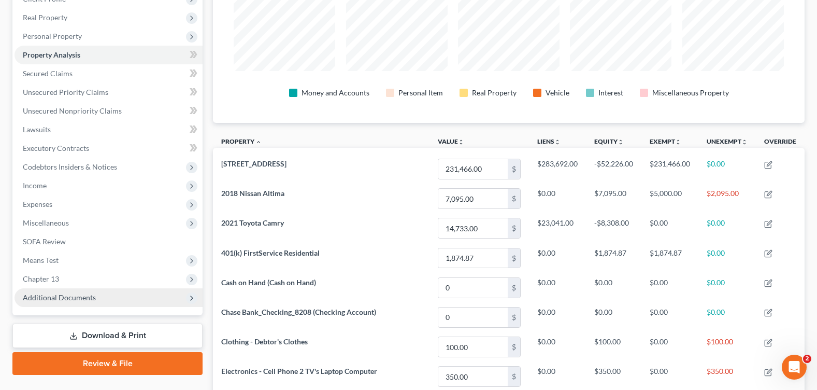
click at [95, 301] on span "Additional Documents" at bounding box center [109, 297] width 188 height 19
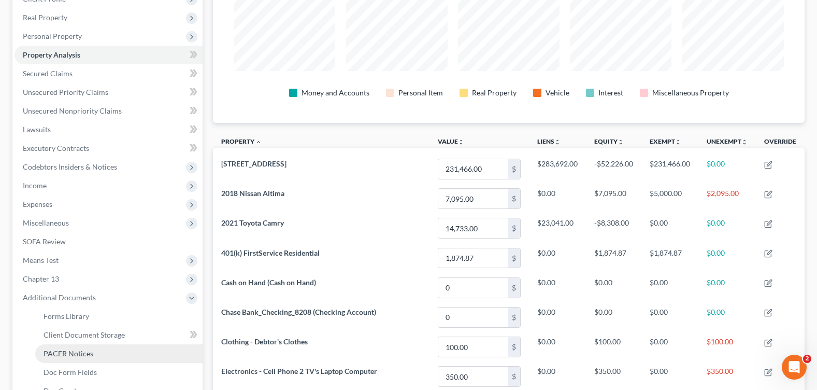
click at [93, 352] on link "PACER Notices" at bounding box center [118, 353] width 167 height 19
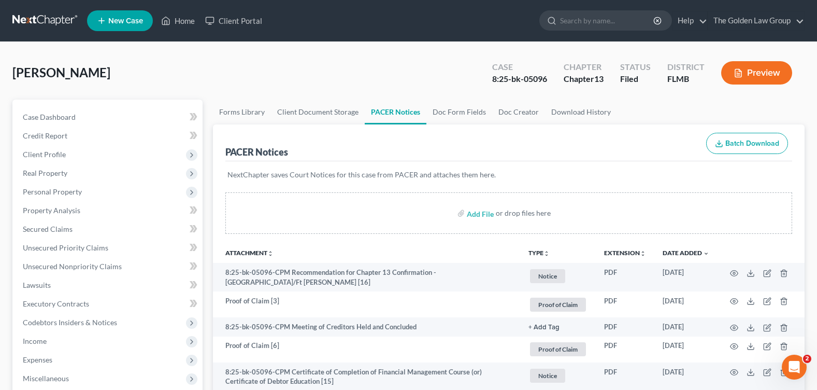
scroll to position [104, 0]
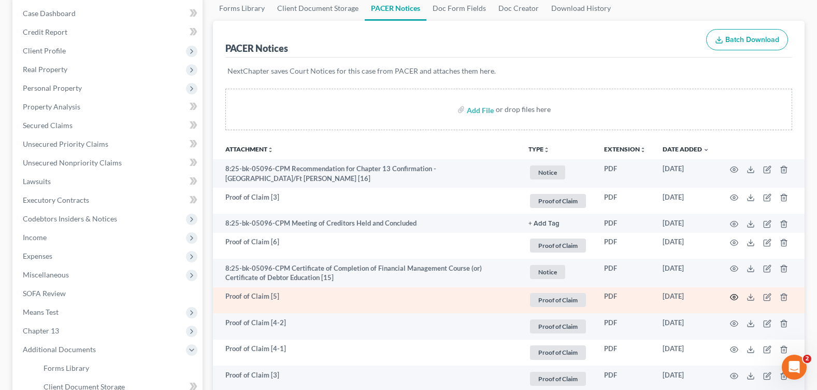
click at [733, 297] on icon "button" at bounding box center [734, 297] width 8 height 6
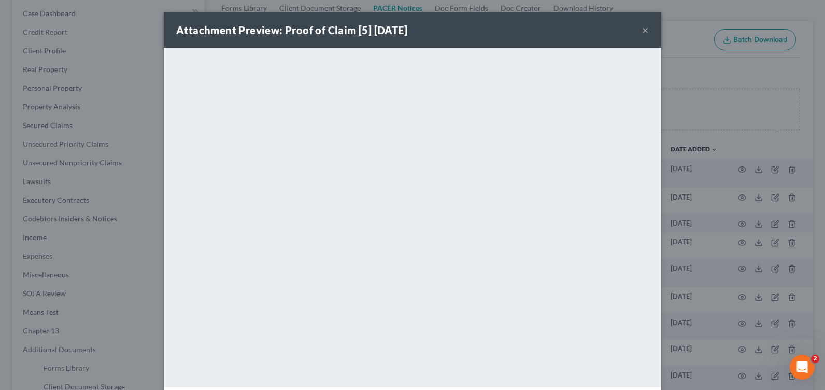
click at [641, 28] on button "×" at bounding box center [644, 30] width 7 height 12
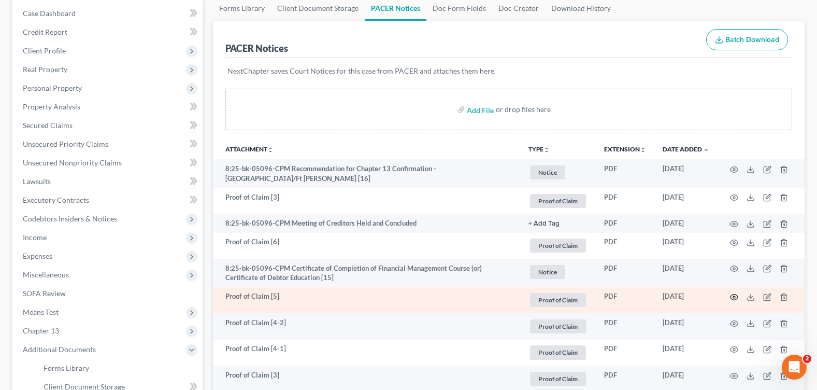
click at [737, 294] on icon "button" at bounding box center [734, 297] width 8 height 8
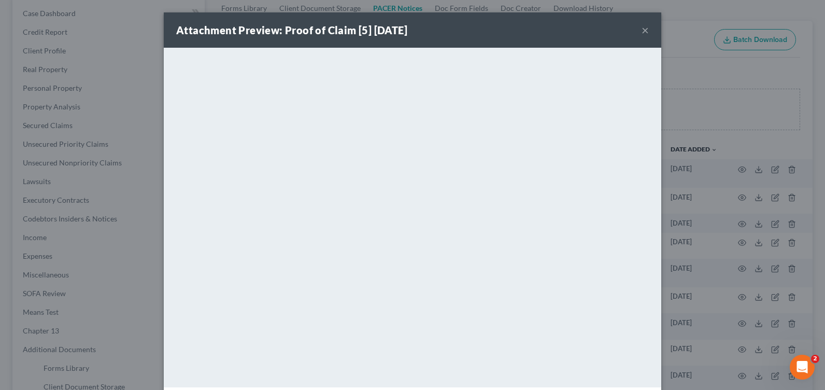
click at [641, 28] on button "×" at bounding box center [644, 30] width 7 height 12
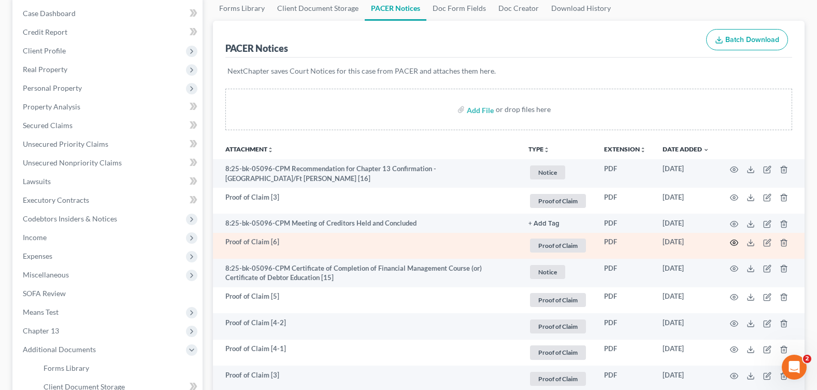
click at [733, 241] on circle "button" at bounding box center [734, 242] width 2 height 2
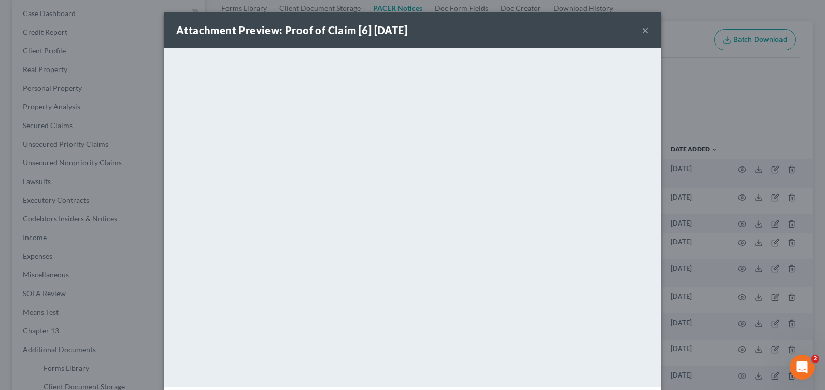
click at [642, 32] on button "×" at bounding box center [644, 30] width 7 height 12
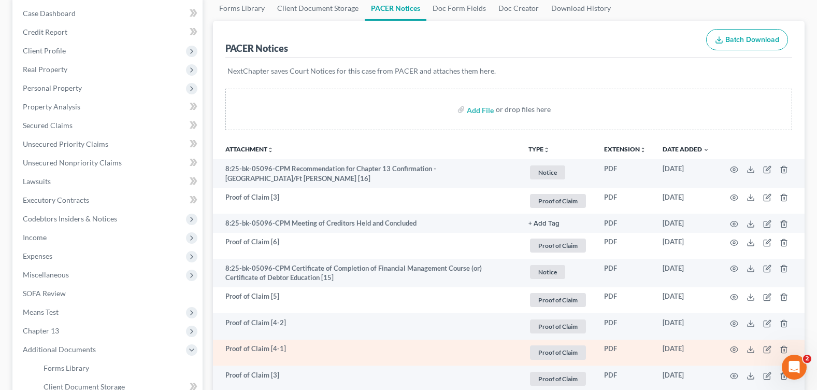
click at [729, 349] on td at bounding box center [760, 352] width 87 height 26
click at [737, 348] on icon "button" at bounding box center [734, 349] width 8 height 8
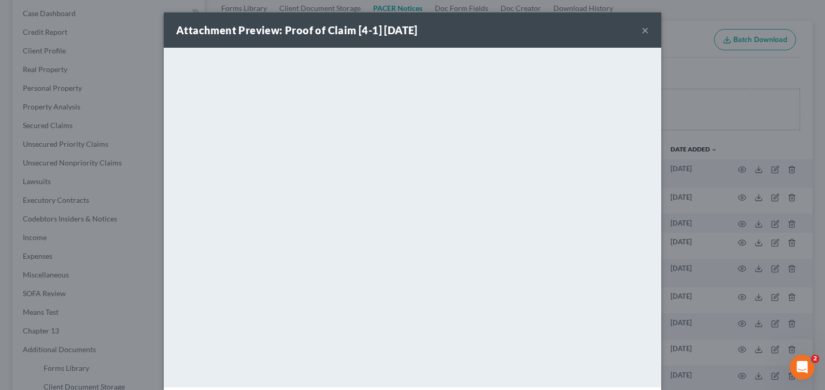
click at [641, 32] on button "×" at bounding box center [644, 30] width 7 height 12
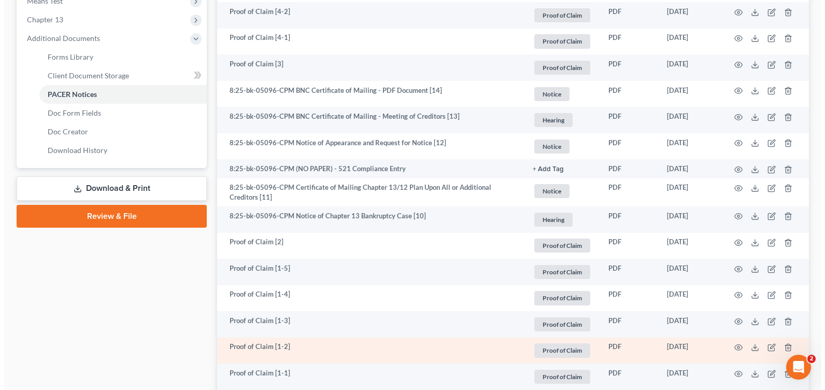
scroll to position [466, 0]
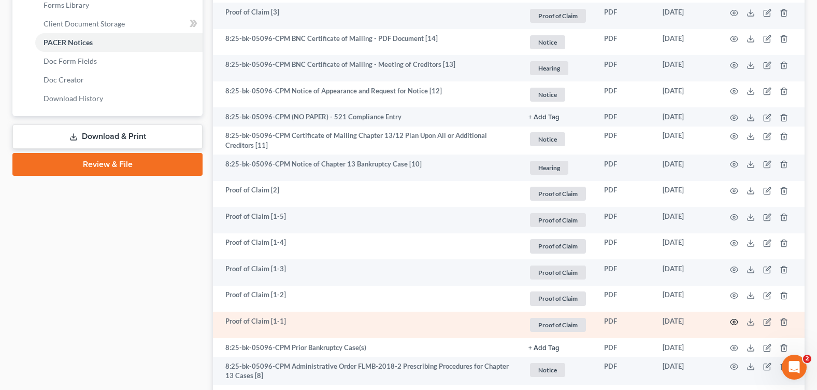
click at [733, 321] on icon "button" at bounding box center [734, 322] width 8 height 8
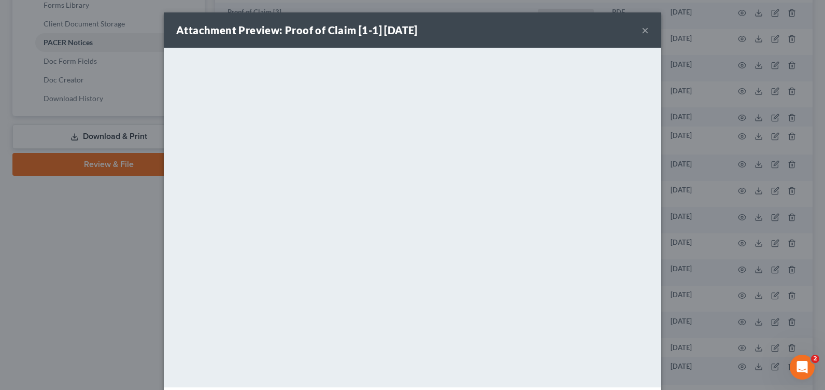
click at [641, 29] on button "×" at bounding box center [644, 30] width 7 height 12
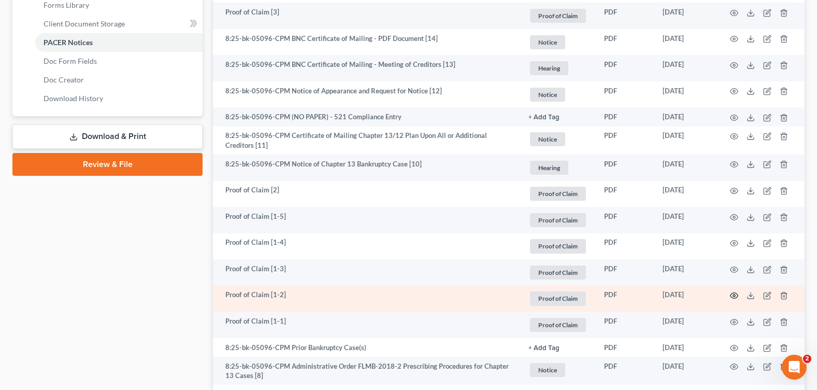
click at [737, 293] on icon "button" at bounding box center [734, 296] width 8 height 6
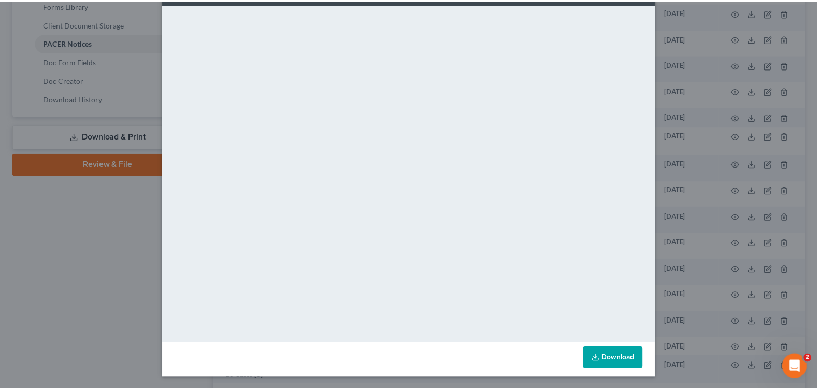
scroll to position [0, 0]
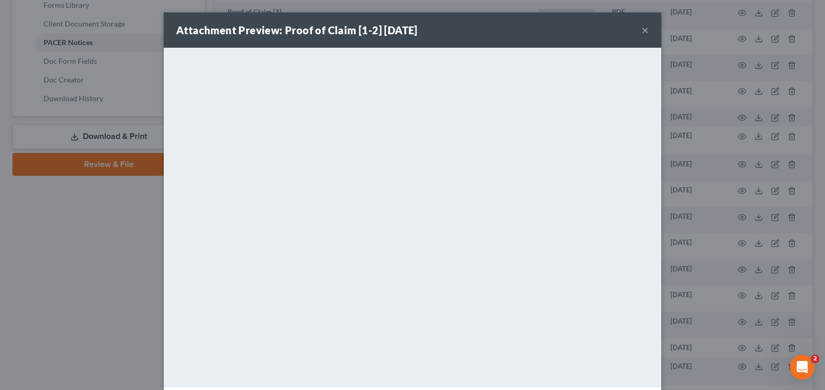
click at [641, 31] on button "×" at bounding box center [644, 30] width 7 height 12
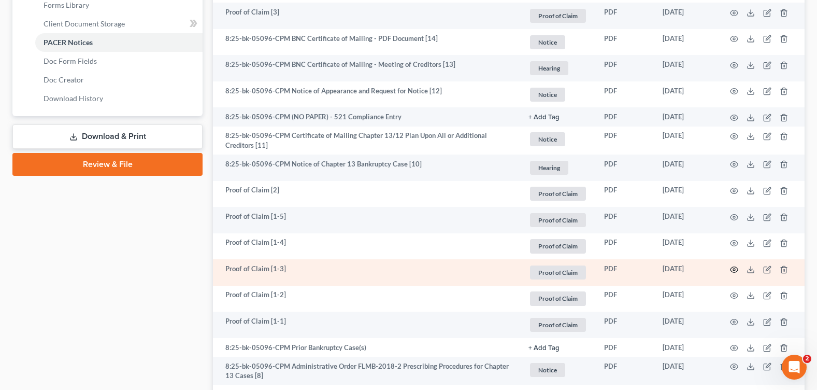
click at [734, 268] on circle "button" at bounding box center [734, 269] width 2 height 2
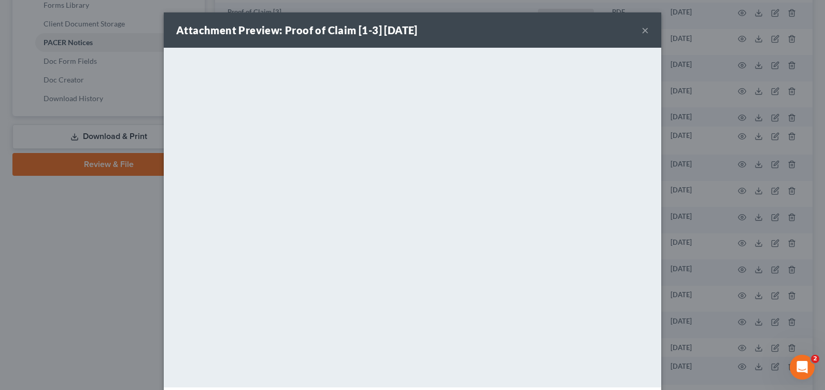
click at [641, 30] on button "×" at bounding box center [644, 30] width 7 height 12
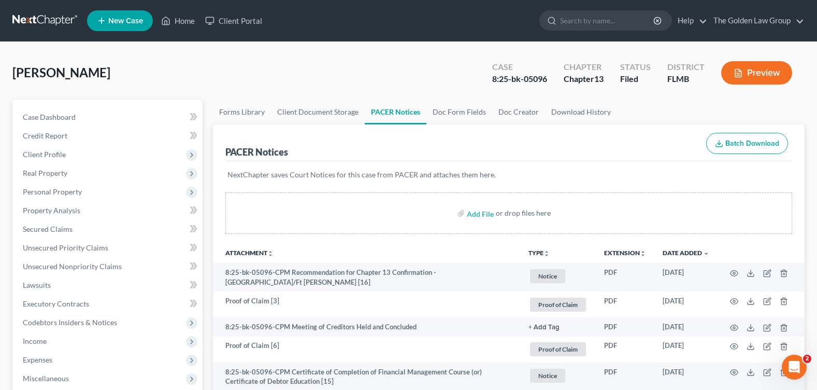
click at [338, 90] on div "[PERSON_NAME] Upgraded Case 8:25-bk-05096 Chapter Chapter 13 Status Filed Distr…" at bounding box center [408, 76] width 792 height 45
click at [568, 16] on input "search" at bounding box center [607, 20] width 95 height 19
type input "cedrez"
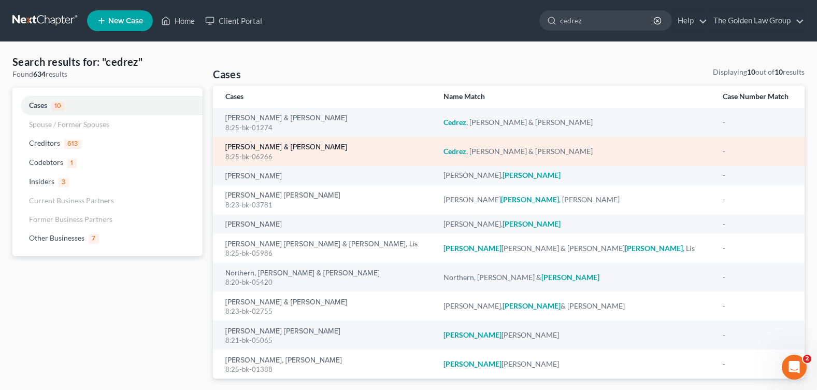
click at [244, 144] on link "[PERSON_NAME] & [PERSON_NAME]" at bounding box center [286, 146] width 122 height 7
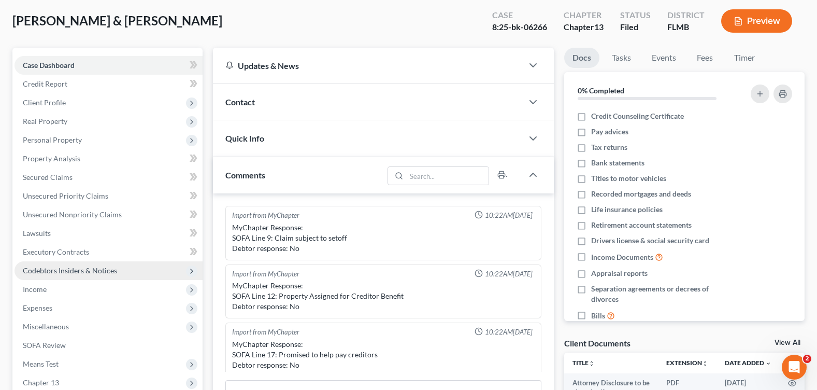
scroll to position [180, 0]
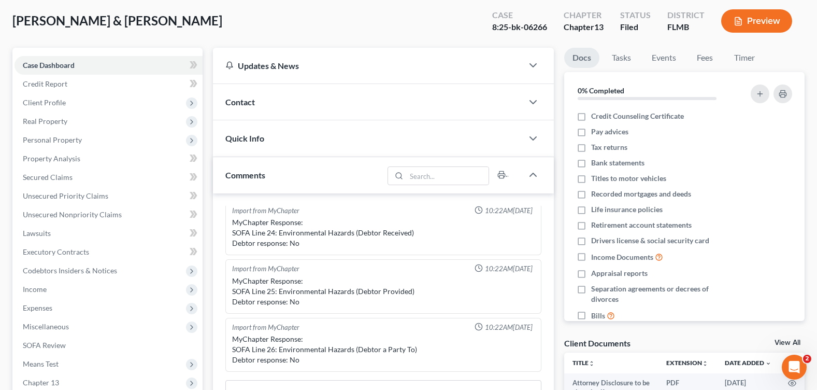
click at [210, 26] on div "[PERSON_NAME] & [PERSON_NAME] Upgraded Case 8:25-bk-06266 Chapter Chapter 13 St…" at bounding box center [408, 25] width 792 height 45
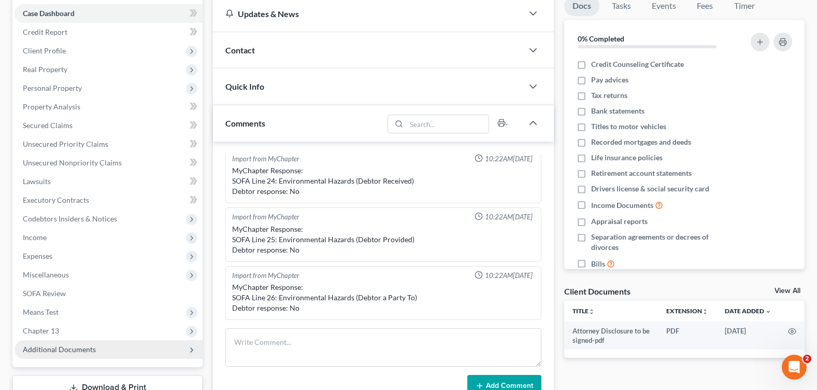
scroll to position [259, 0]
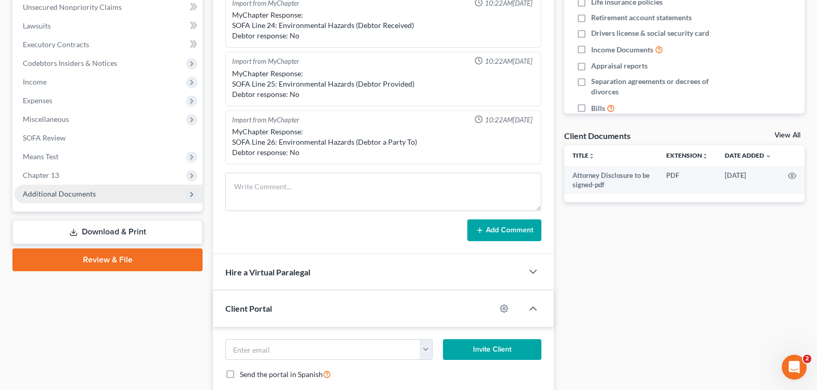
click at [74, 199] on span "Additional Documents" at bounding box center [109, 193] width 188 height 19
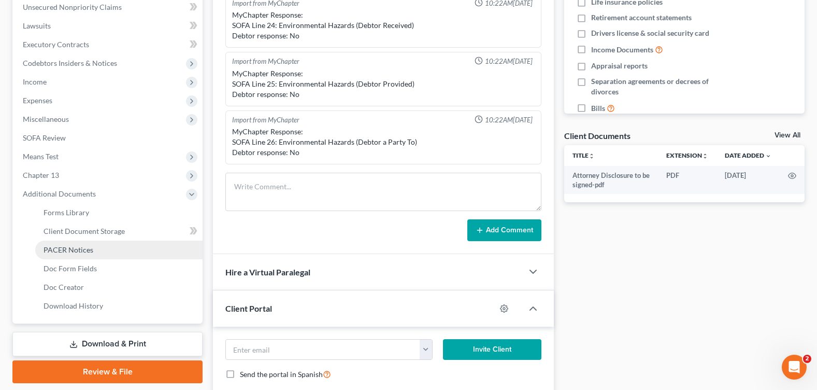
click at [79, 249] on span "PACER Notices" at bounding box center [69, 249] width 50 height 9
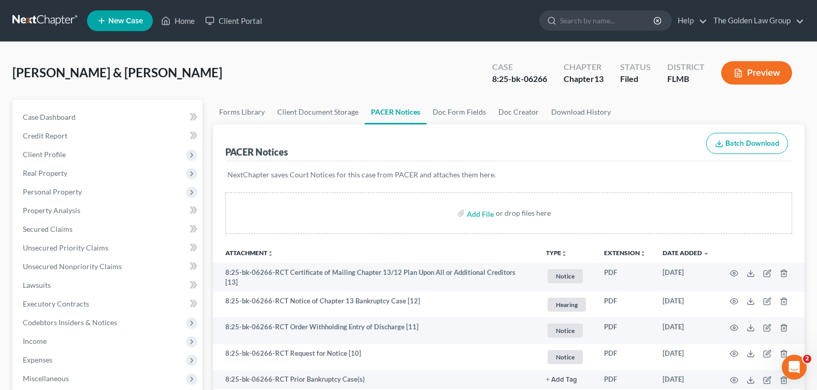
click at [323, 76] on div "[PERSON_NAME] & [PERSON_NAME] Upgraded Case 8:25-bk-06266 Chapter Chapter 13 St…" at bounding box center [408, 76] width 792 height 45
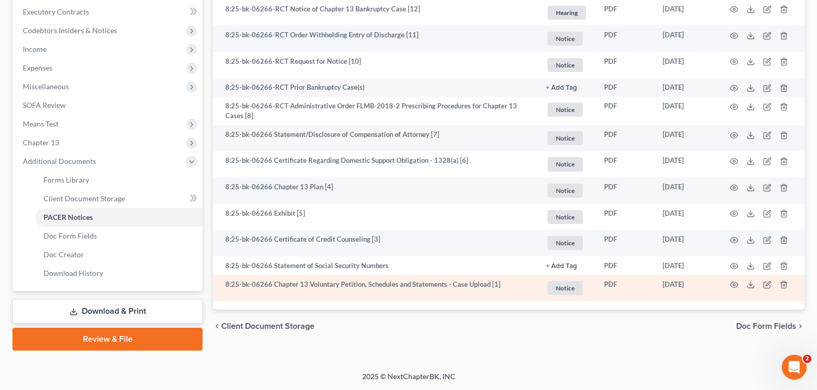
scroll to position [33, 0]
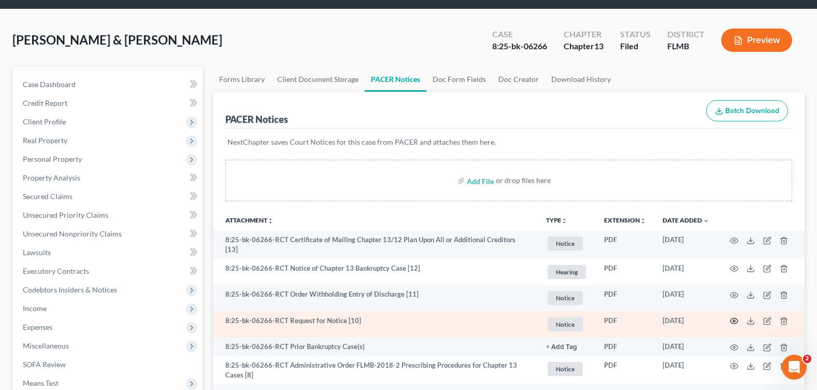
click at [731, 318] on icon "button" at bounding box center [734, 320] width 8 height 8
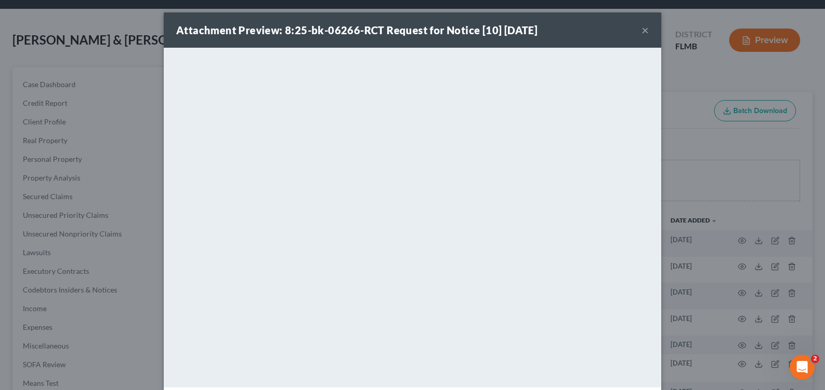
click at [643, 30] on button "×" at bounding box center [644, 30] width 7 height 12
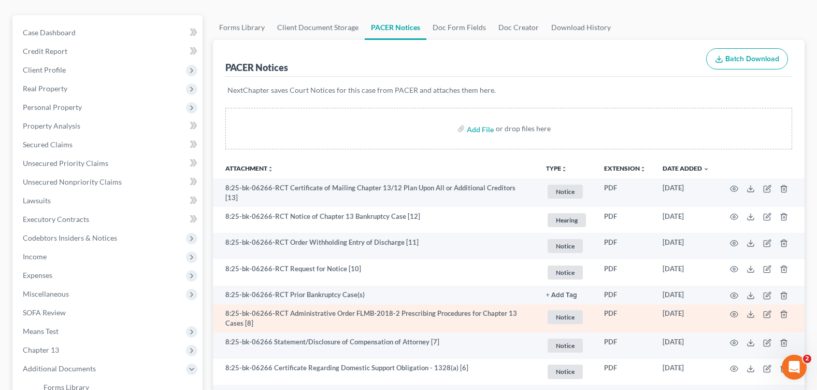
scroll to position [136, 0]
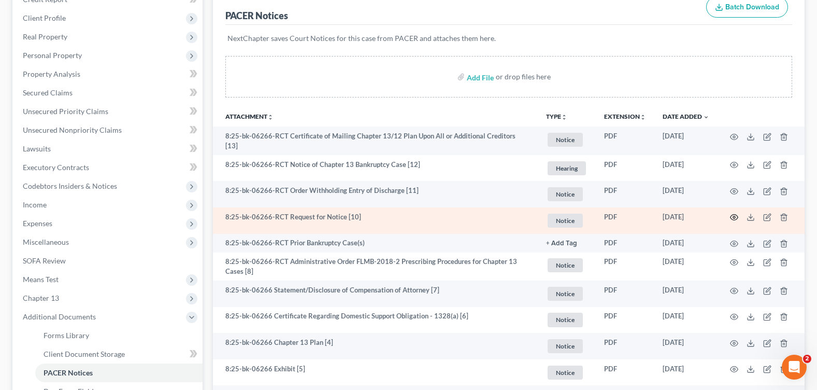
click at [733, 216] on circle "button" at bounding box center [734, 217] width 2 height 2
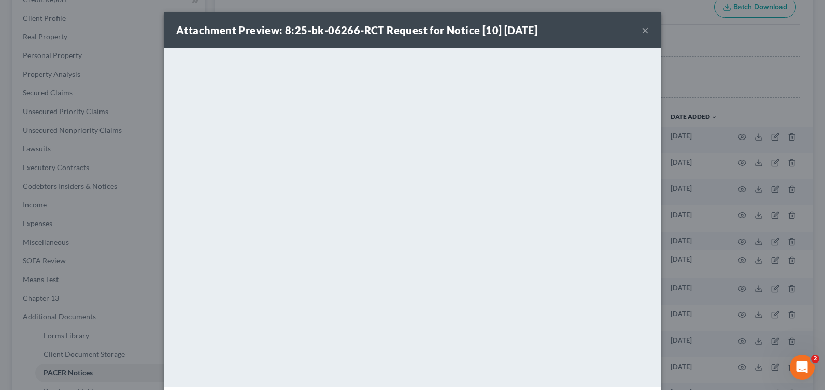
click at [641, 31] on button "×" at bounding box center [644, 30] width 7 height 12
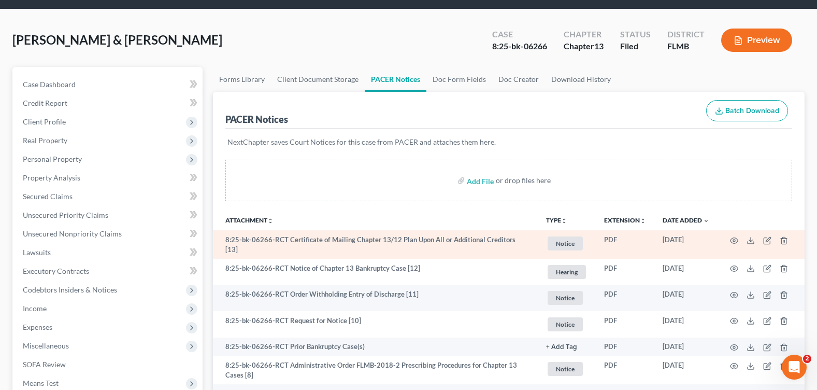
scroll to position [0, 0]
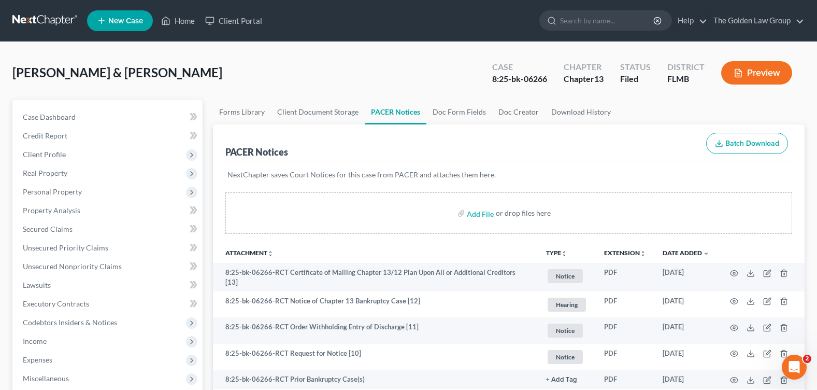
click at [383, 64] on div "[PERSON_NAME] & [PERSON_NAME] Upgraded Case 8:25-bk-06266 Chapter Chapter 13 St…" at bounding box center [408, 76] width 792 height 45
click at [62, 232] on span "Secured Claims" at bounding box center [48, 228] width 50 height 9
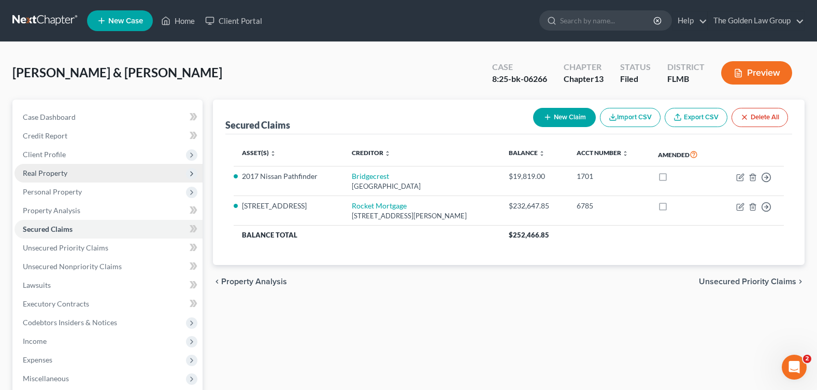
click at [119, 172] on span "Real Property" at bounding box center [109, 173] width 188 height 19
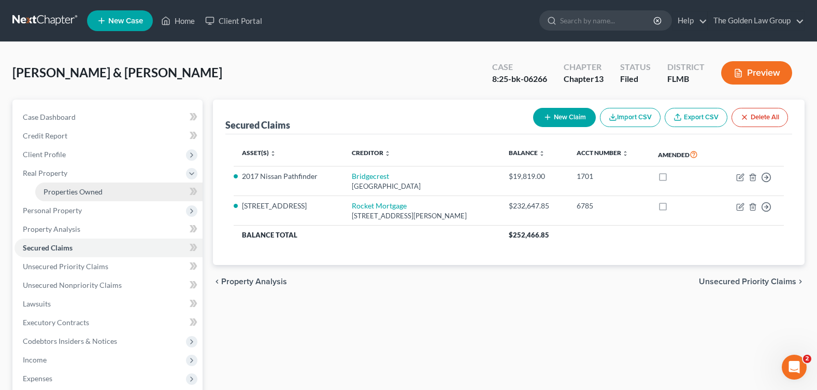
click at [116, 198] on link "Properties Owned" at bounding box center [118, 191] width 167 height 19
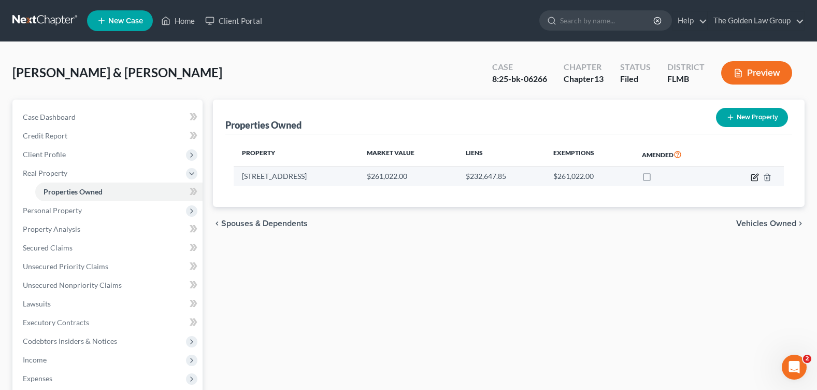
click at [753, 176] on icon "button" at bounding box center [755, 177] width 8 height 8
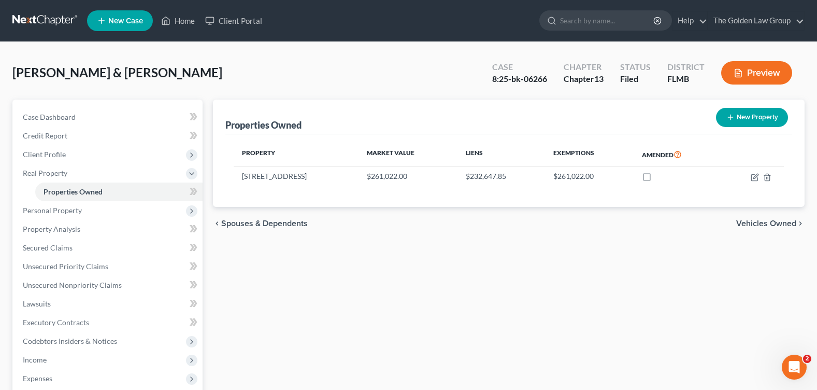
select select "9"
select select "2"
select select "0"
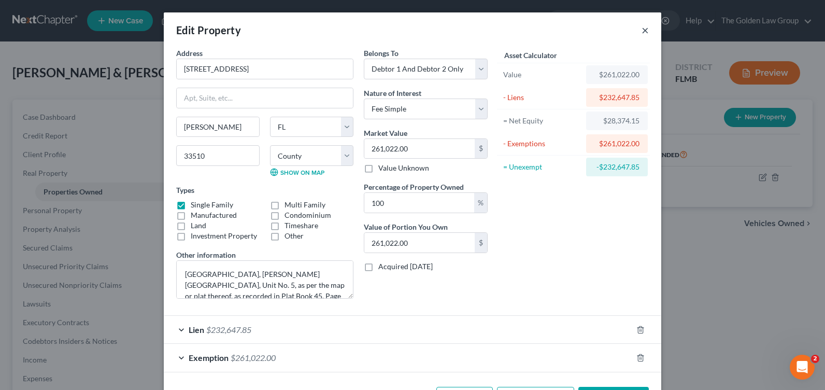
click at [641, 28] on button "×" at bounding box center [644, 30] width 7 height 12
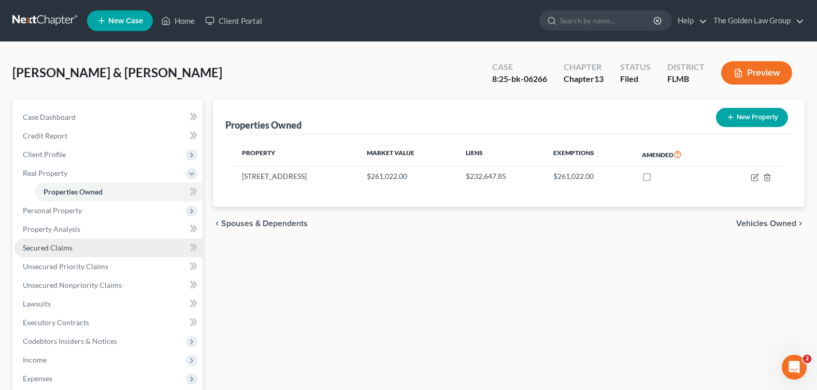
click at [91, 252] on link "Secured Claims" at bounding box center [109, 247] width 188 height 19
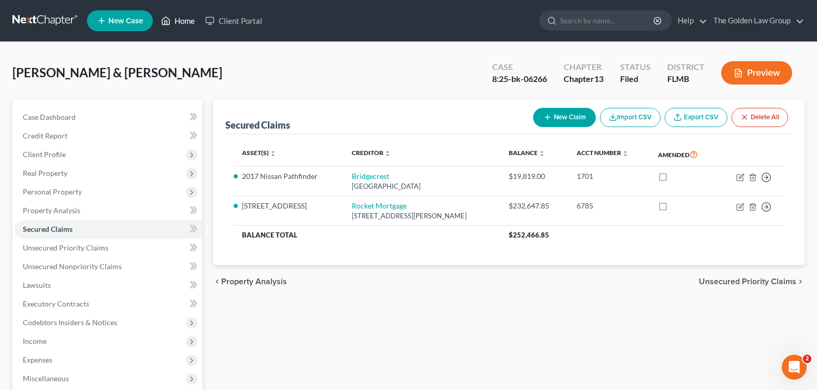
click at [186, 21] on link "Home" at bounding box center [178, 20] width 44 height 19
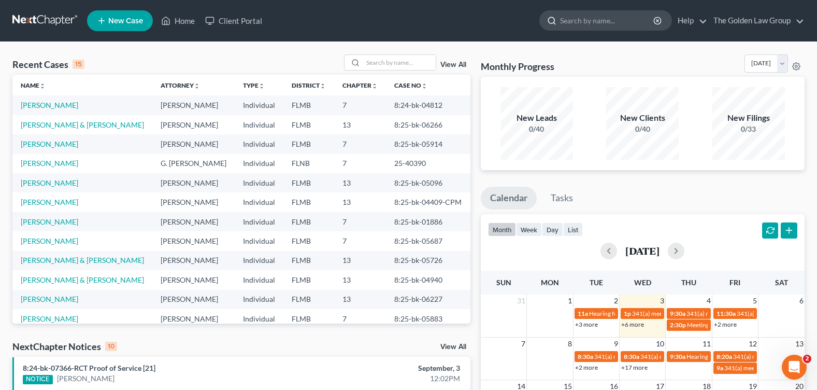
click at [572, 22] on input "search" at bounding box center [607, 20] width 95 height 19
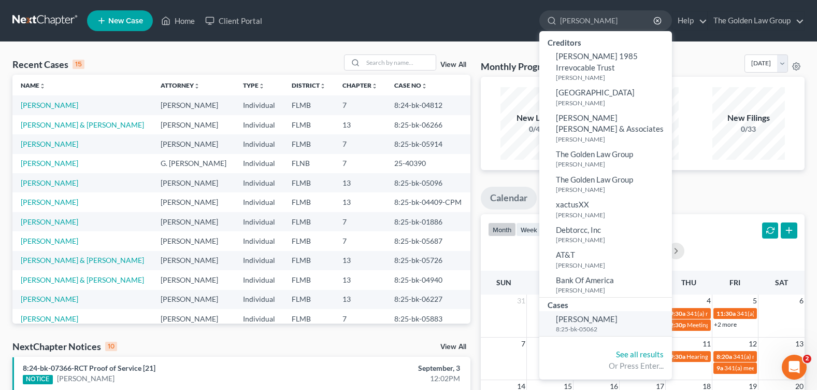
type input "[PERSON_NAME]"
click at [600, 314] on span "[PERSON_NAME]" at bounding box center [587, 318] width 62 height 9
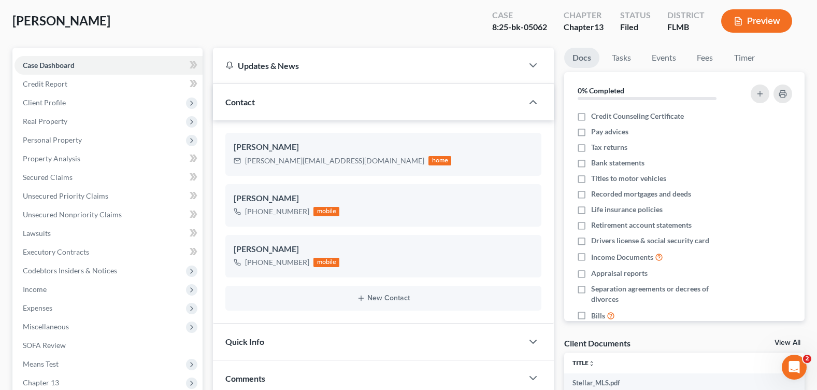
scroll to position [259, 0]
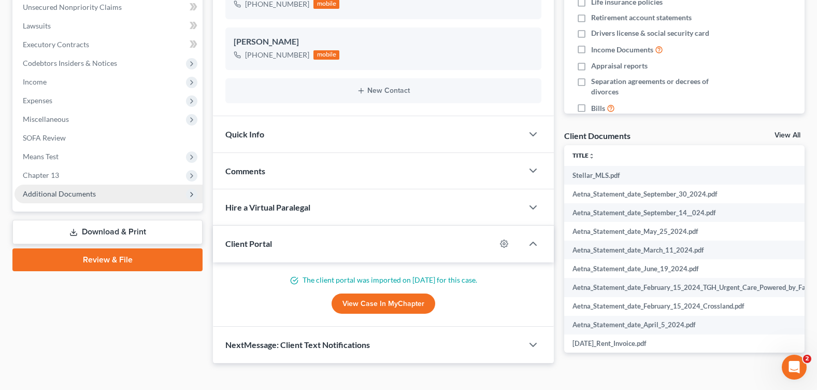
click at [60, 194] on span "Additional Documents" at bounding box center [59, 193] width 73 height 9
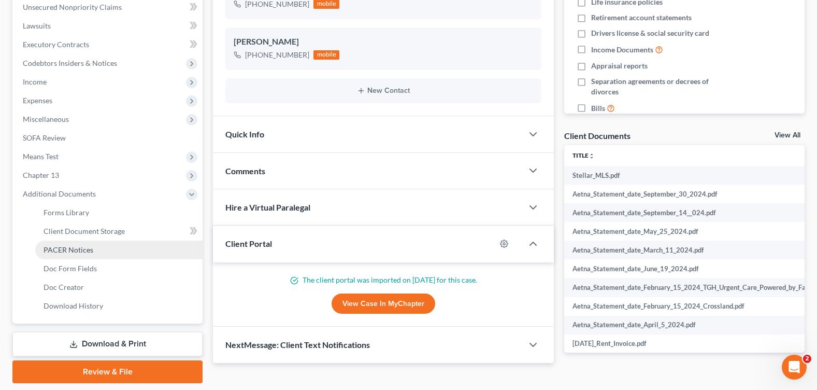
click at [88, 254] on link "PACER Notices" at bounding box center [118, 249] width 167 height 19
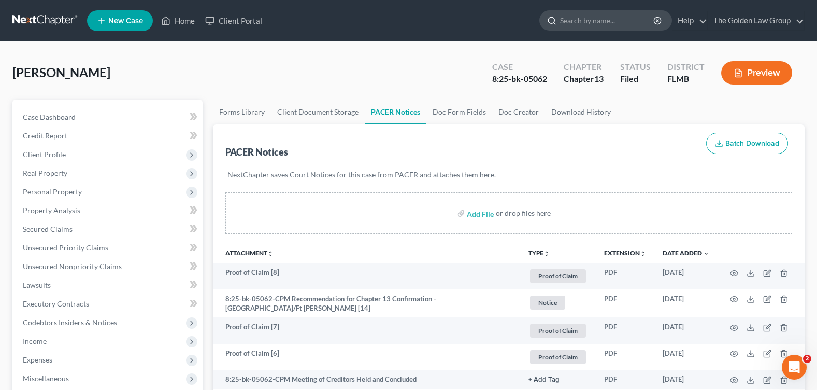
click at [586, 24] on input "search" at bounding box center [607, 20] width 95 height 19
type input "TRPSTRA"
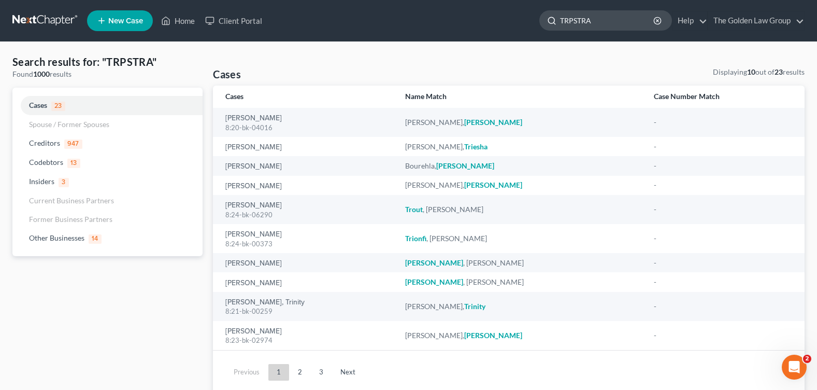
click at [573, 17] on input "TRPSTRA" at bounding box center [607, 20] width 95 height 19
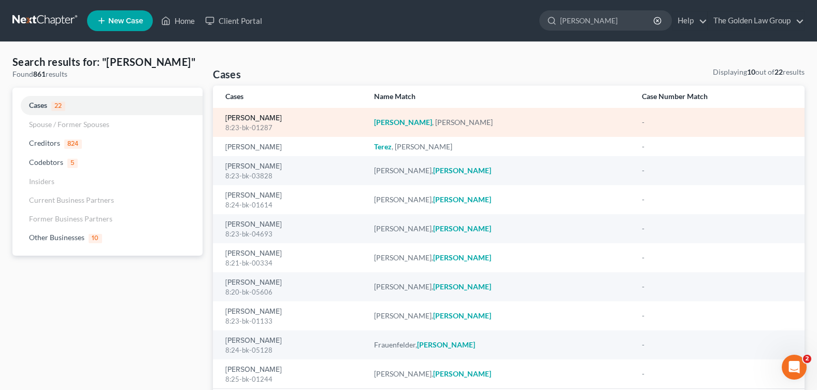
type input "[PERSON_NAME]"
click at [243, 121] on link "[PERSON_NAME]" at bounding box center [253, 117] width 56 height 7
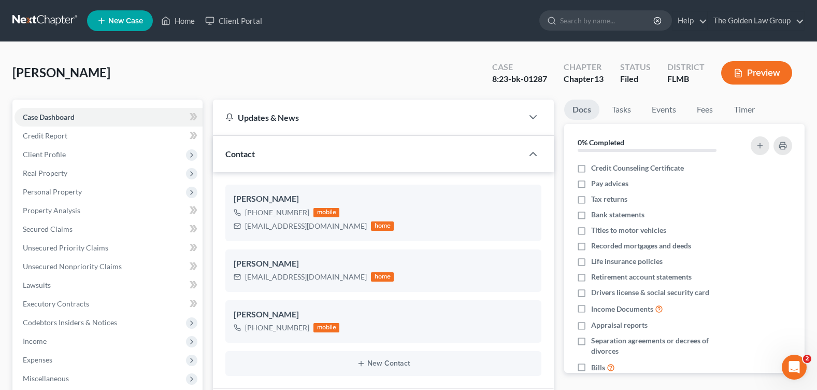
scroll to position [259, 0]
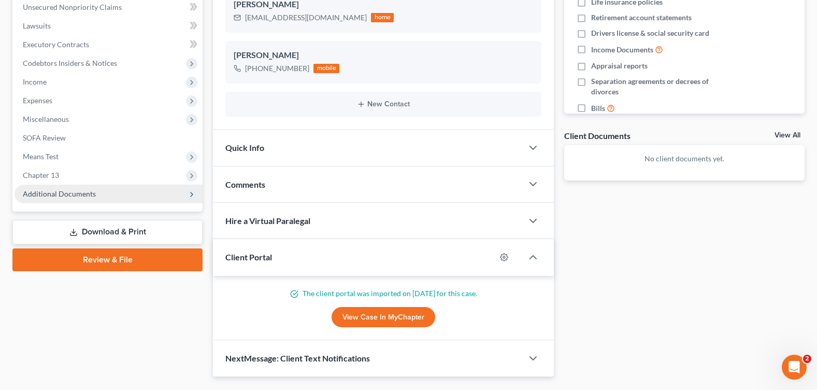
click at [53, 195] on span "Additional Documents" at bounding box center [59, 193] width 73 height 9
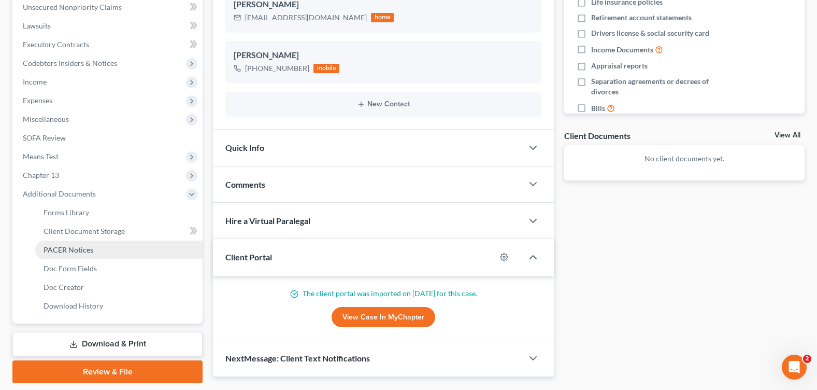
click at [64, 252] on span "PACER Notices" at bounding box center [69, 249] width 50 height 9
